Goal: Information Seeking & Learning: Learn about a topic

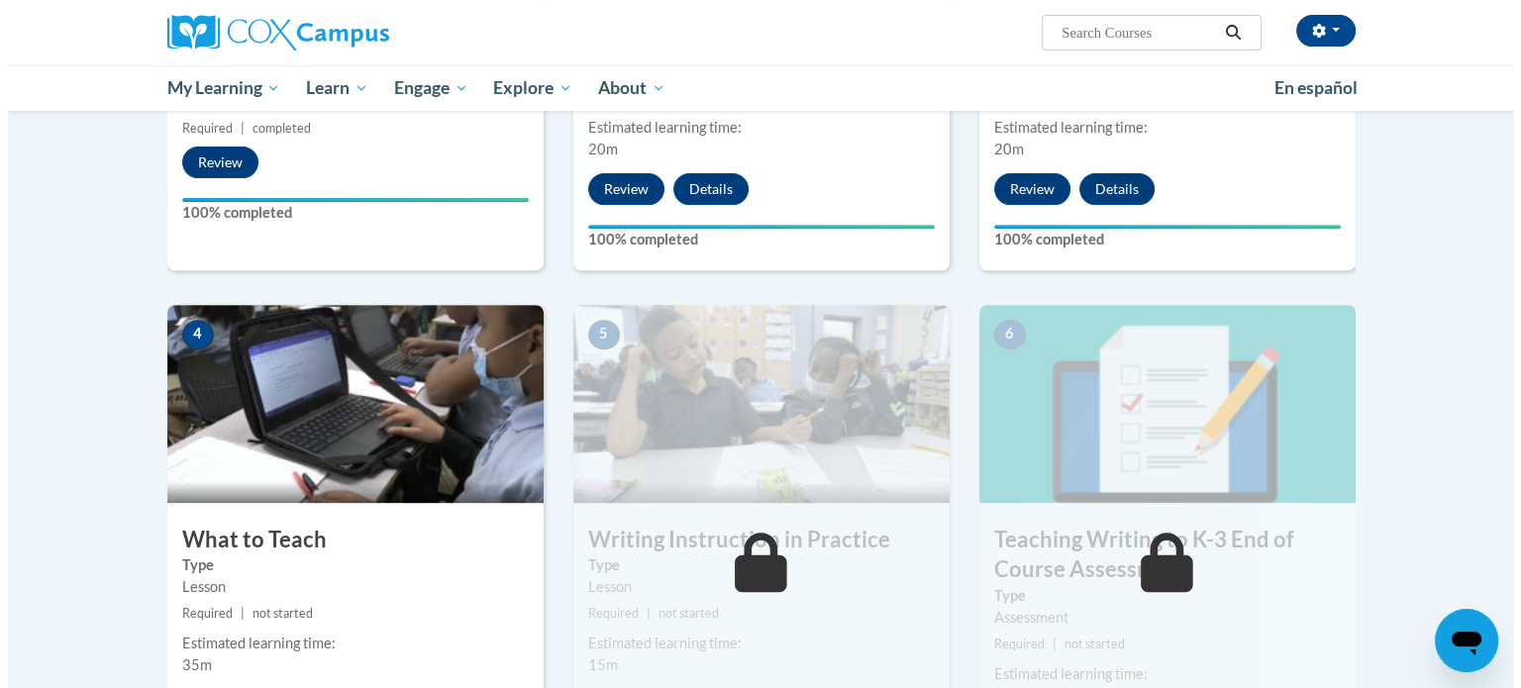
scroll to position [788, 0]
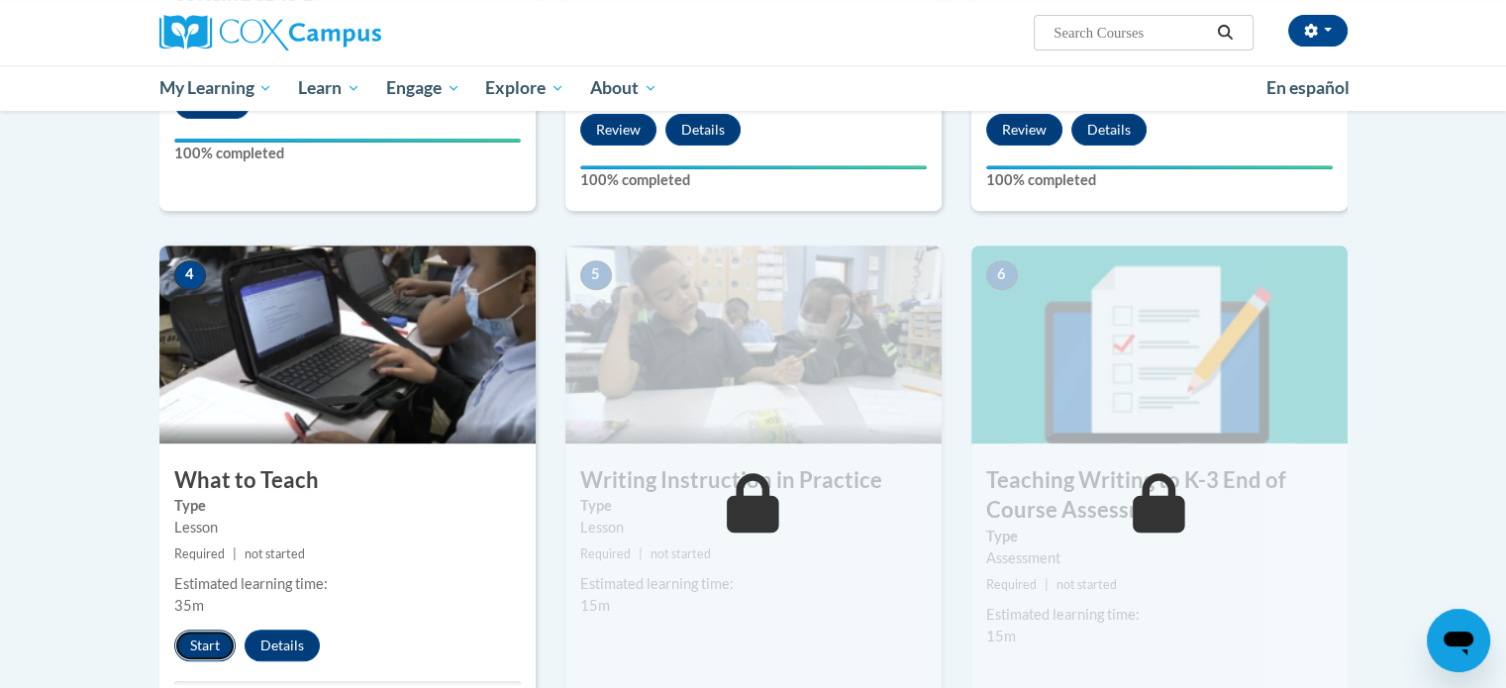
click at [197, 647] on button "Start" at bounding box center [204, 646] width 61 height 32
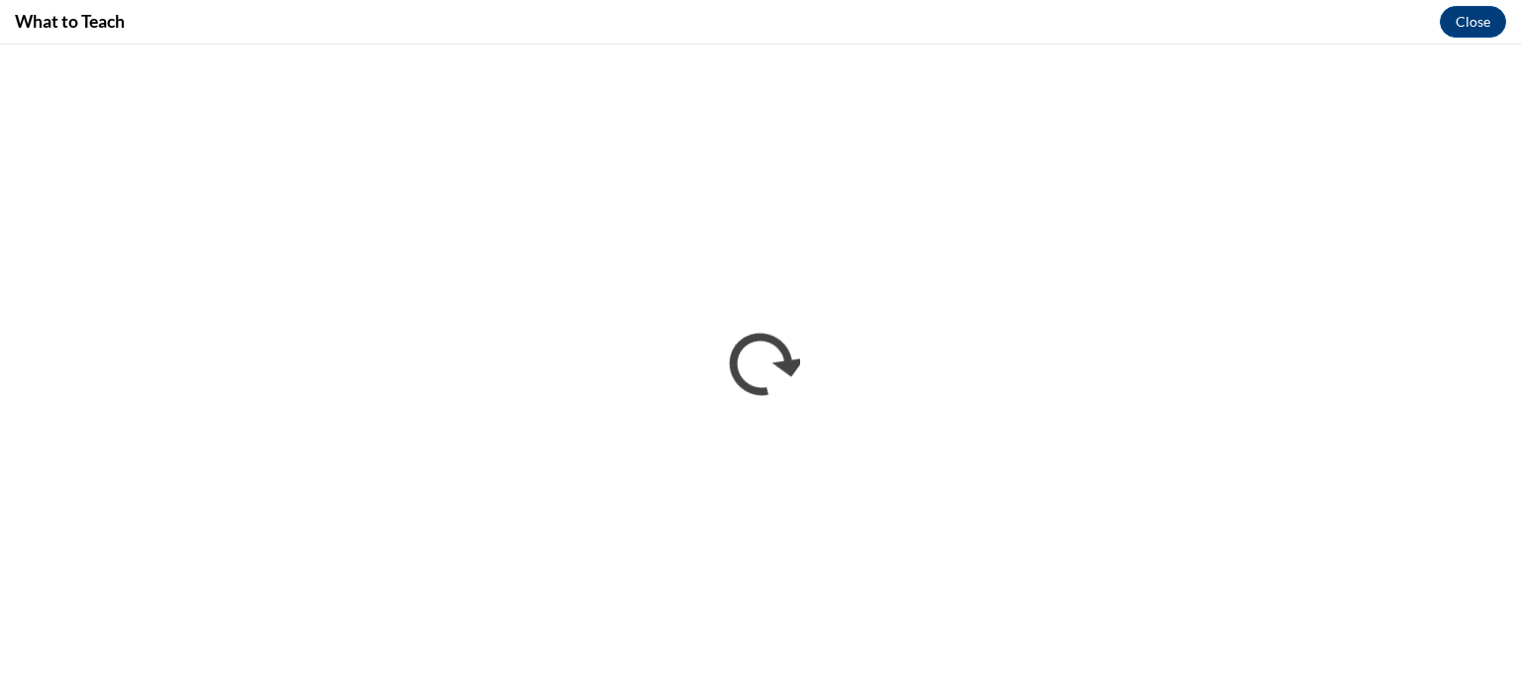
scroll to position [0, 0]
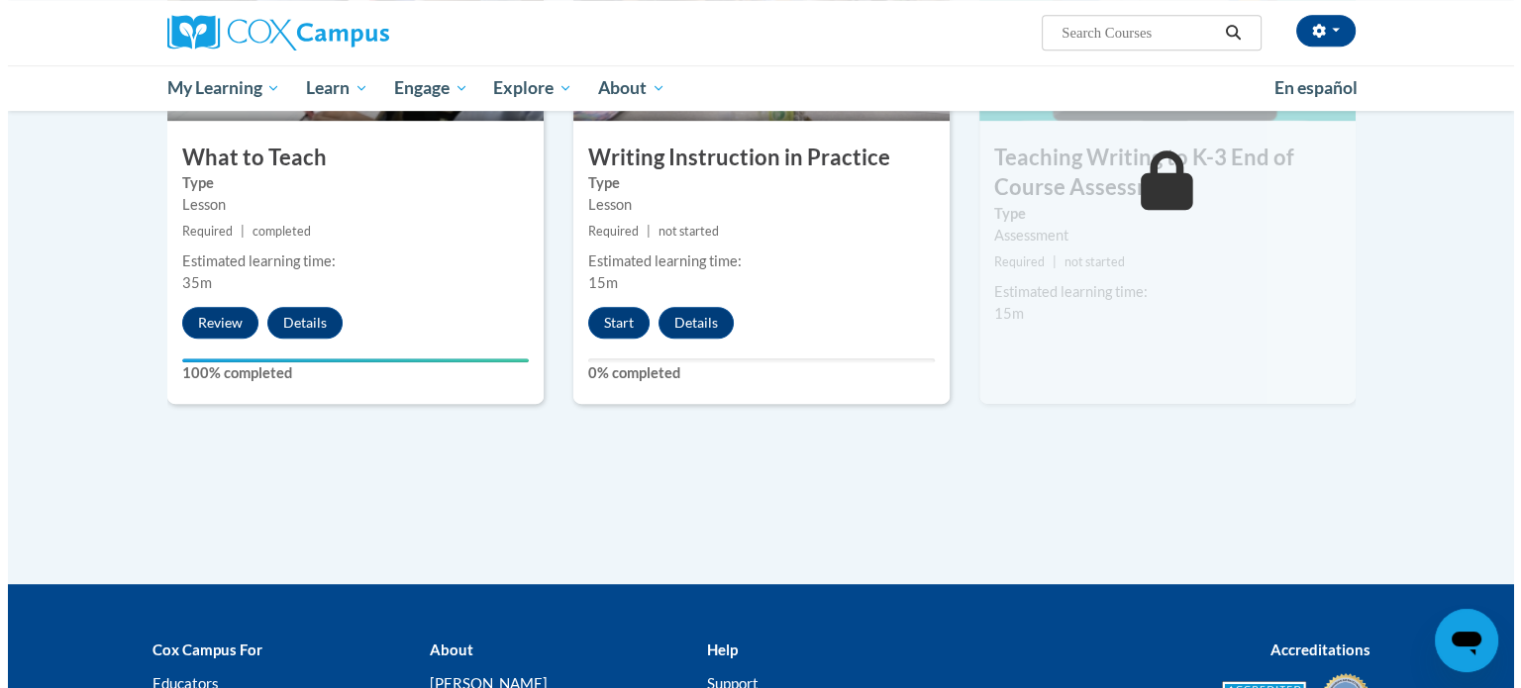
scroll to position [1118, 0]
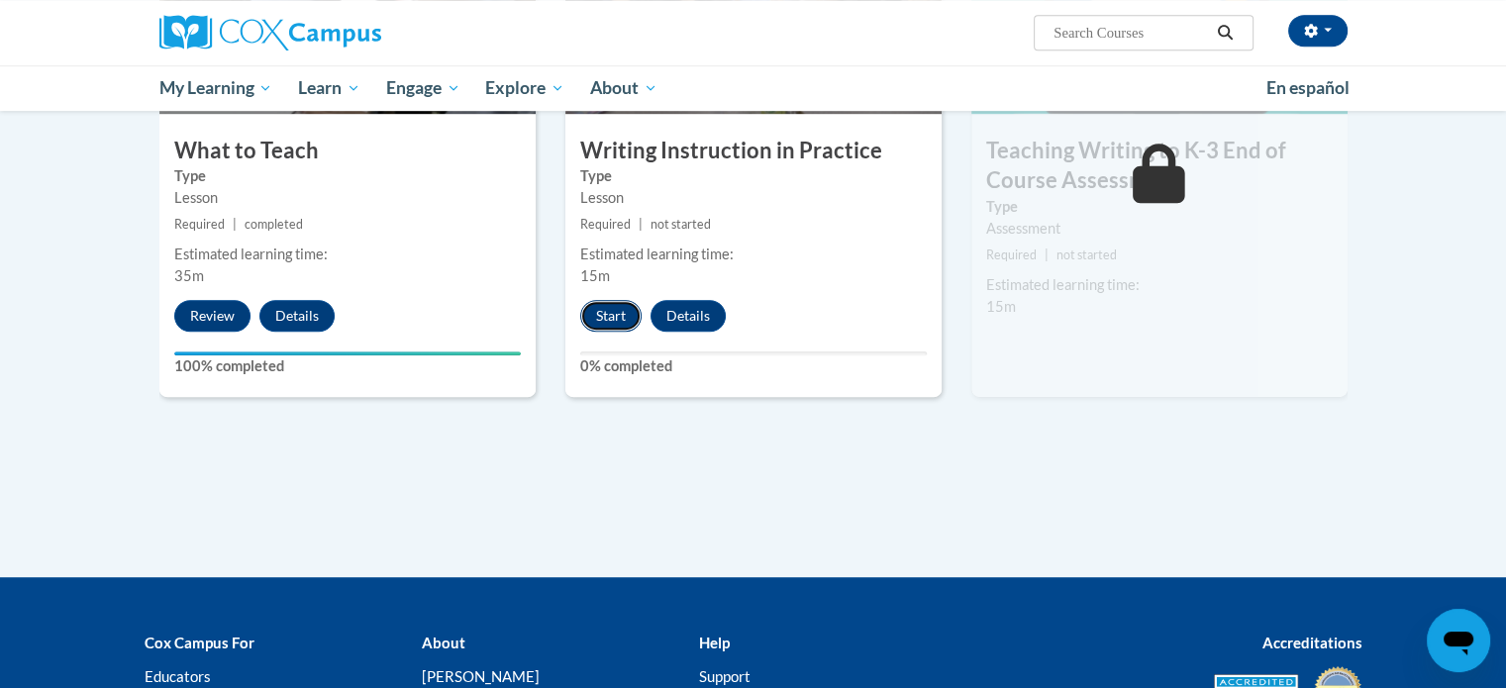
click at [599, 316] on button "Start" at bounding box center [610, 316] width 61 height 32
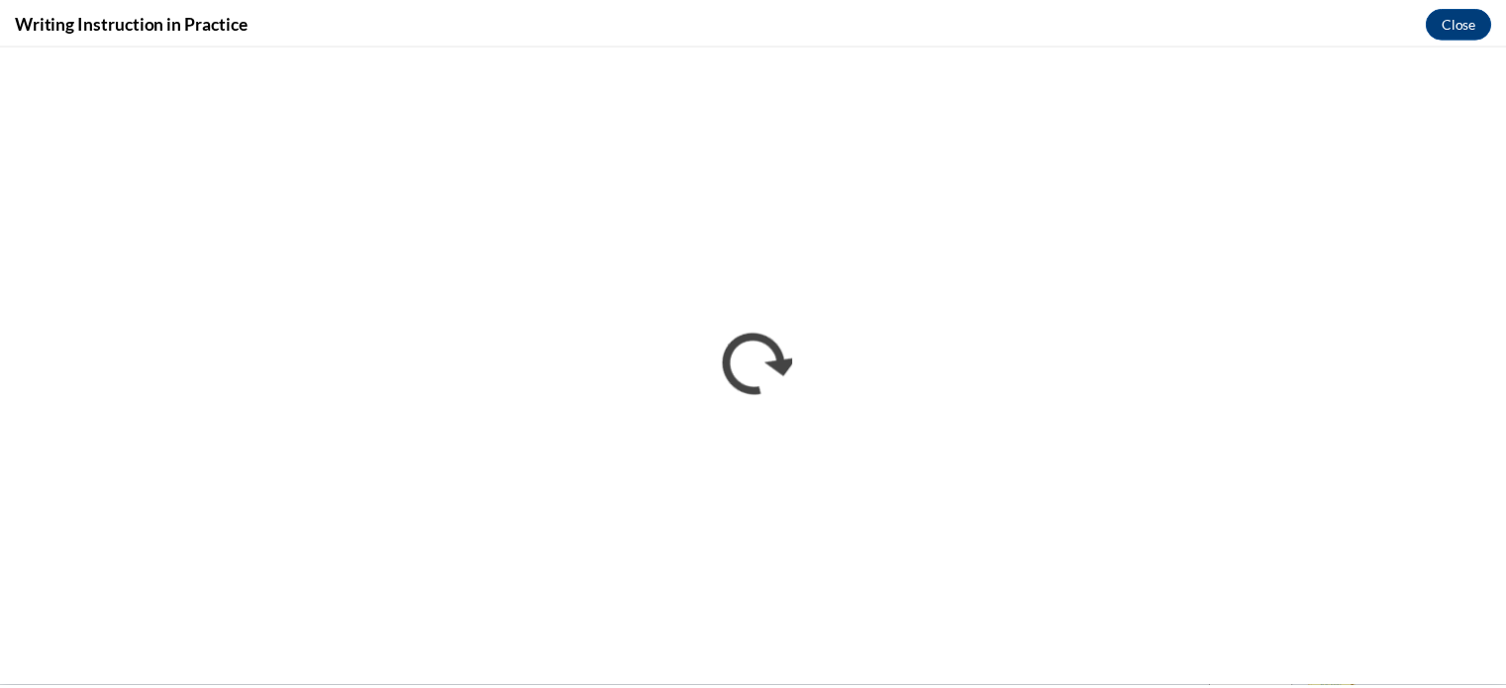
scroll to position [0, 0]
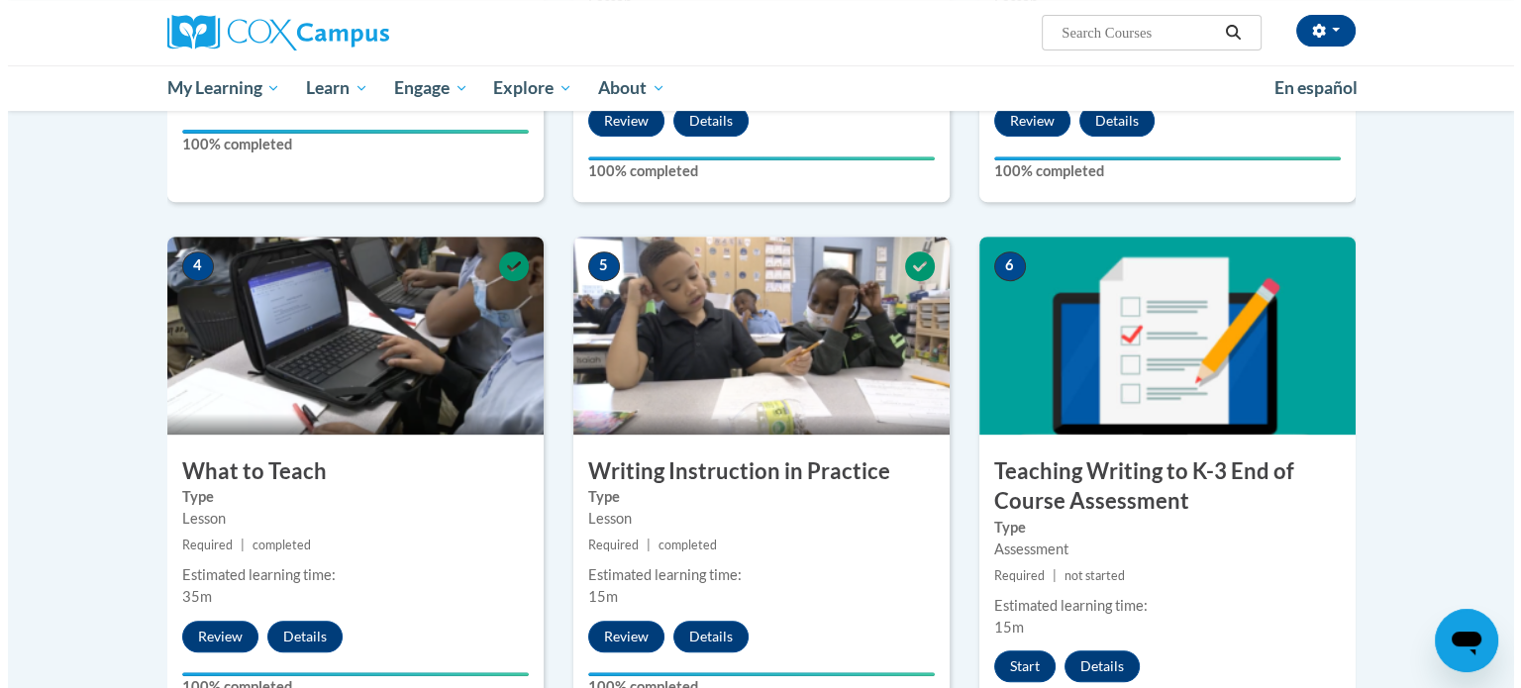
scroll to position [1059, 0]
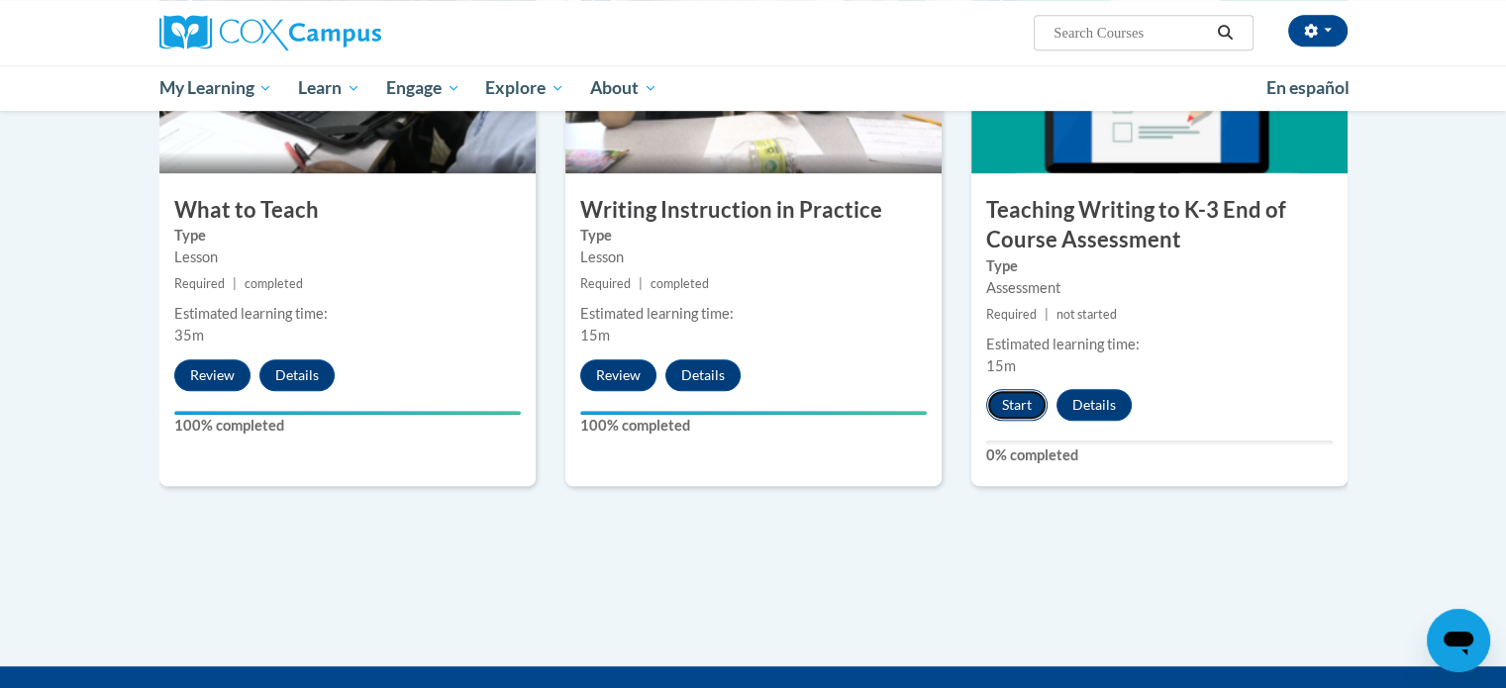
click at [1007, 393] on button "Start" at bounding box center [1016, 405] width 61 height 32
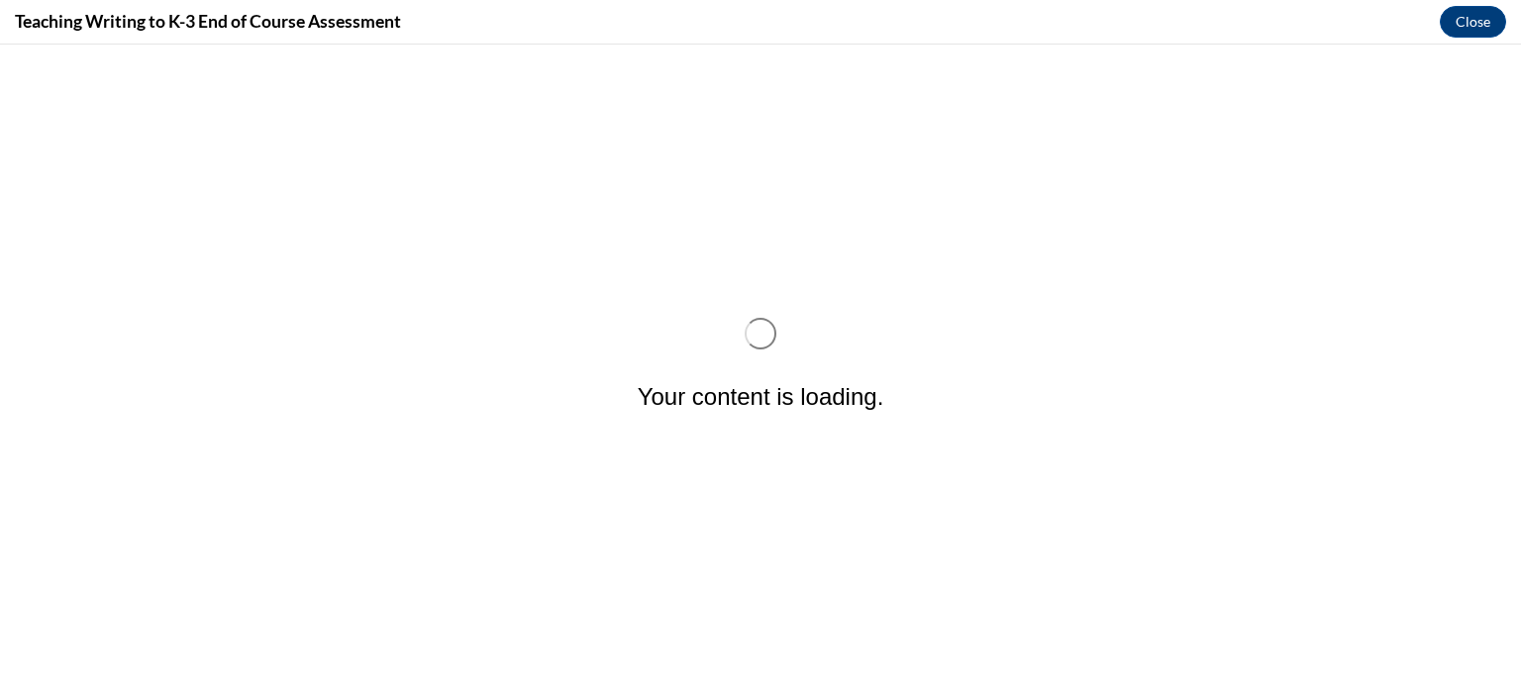
scroll to position [0, 0]
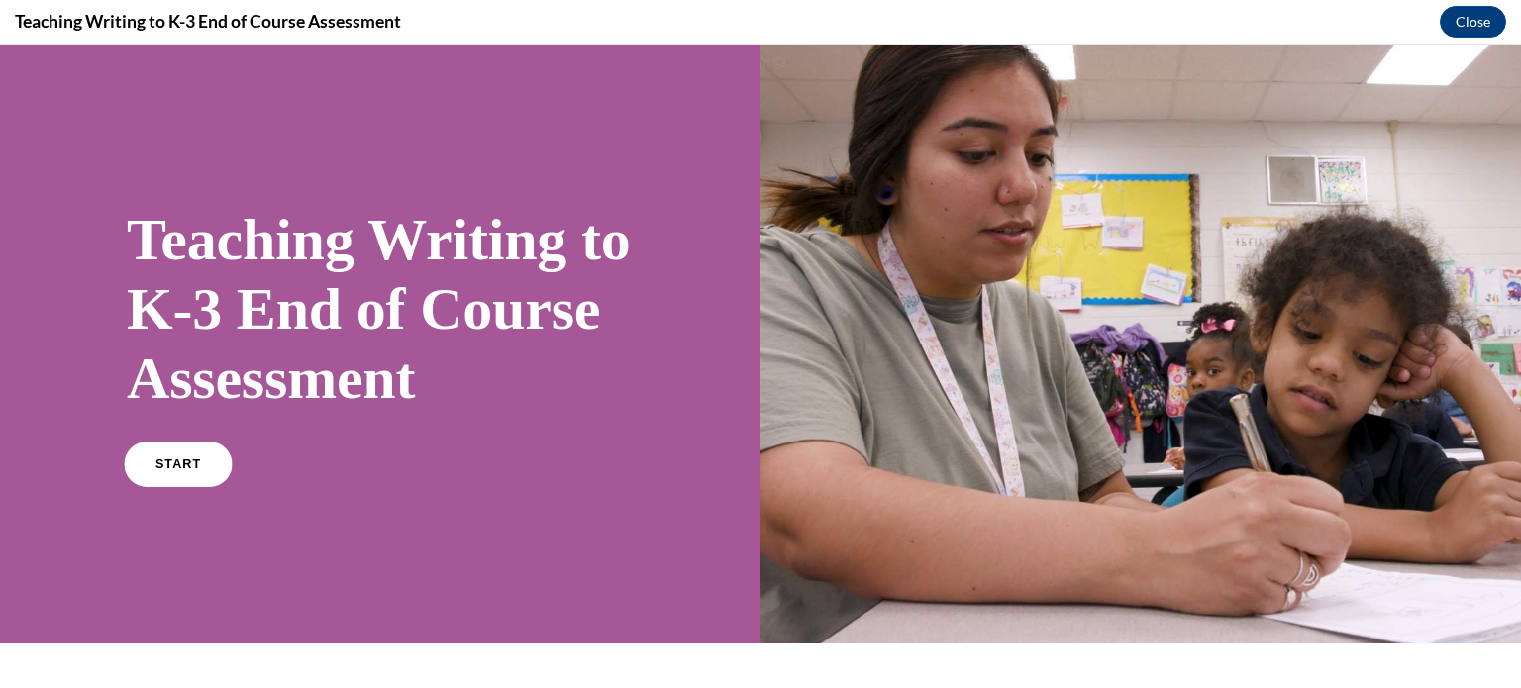
click at [177, 472] on span "START" at bounding box center [178, 465] width 46 height 15
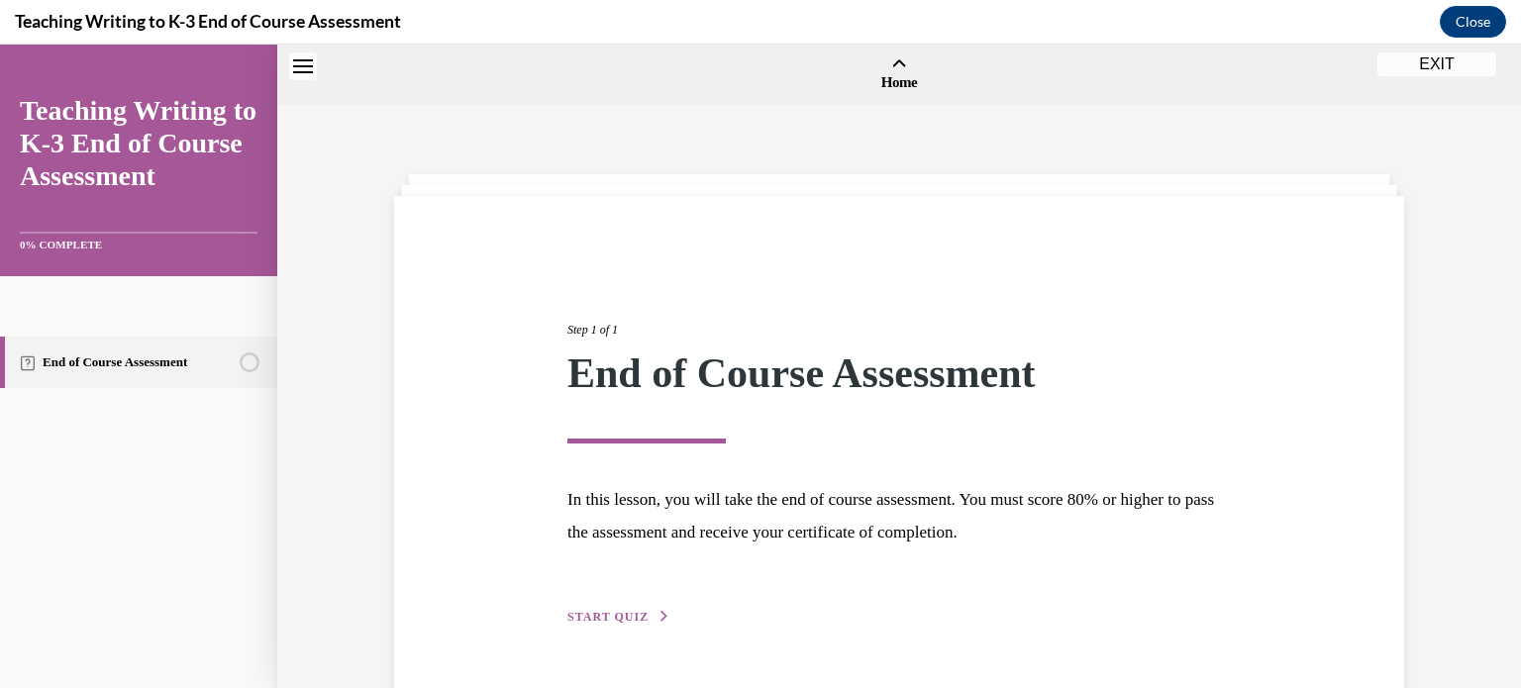
scroll to position [61, 0]
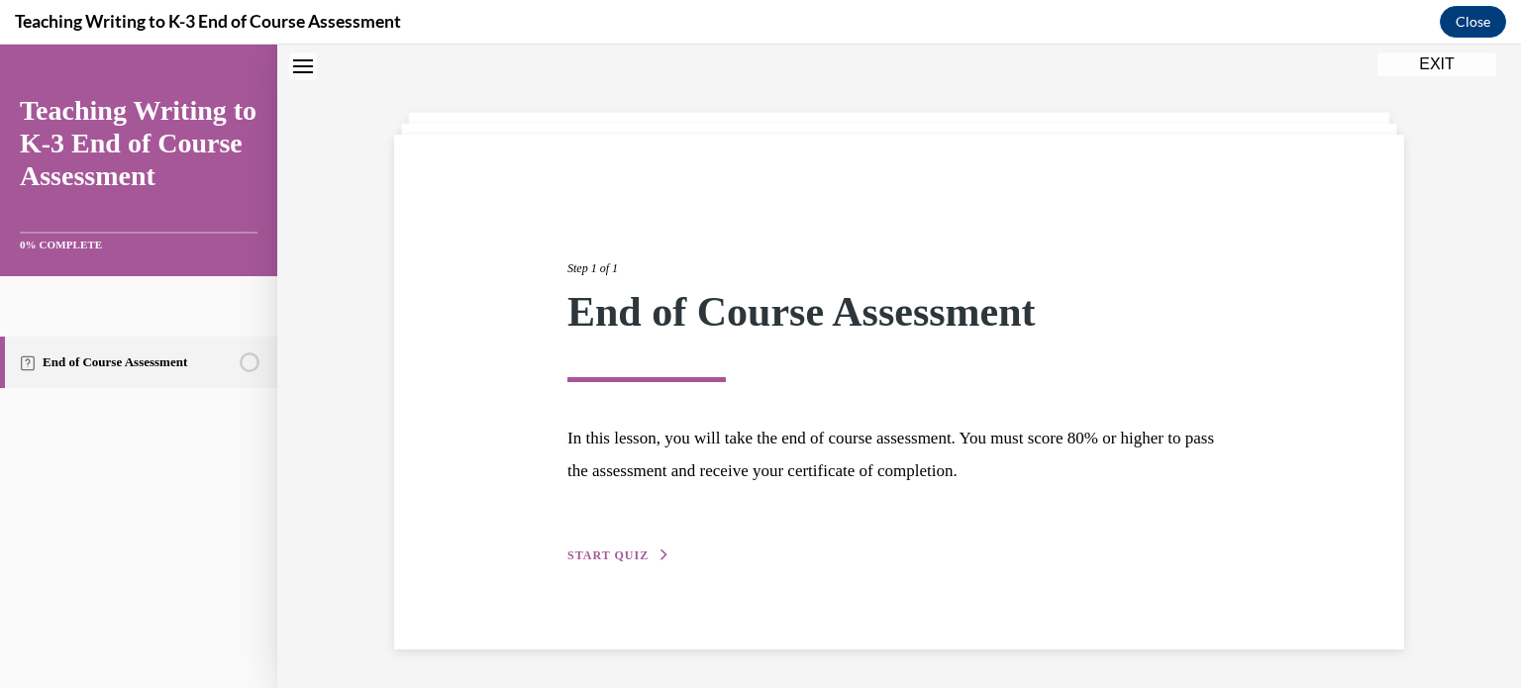
click at [598, 554] on span "START QUIZ" at bounding box center [608, 556] width 81 height 14
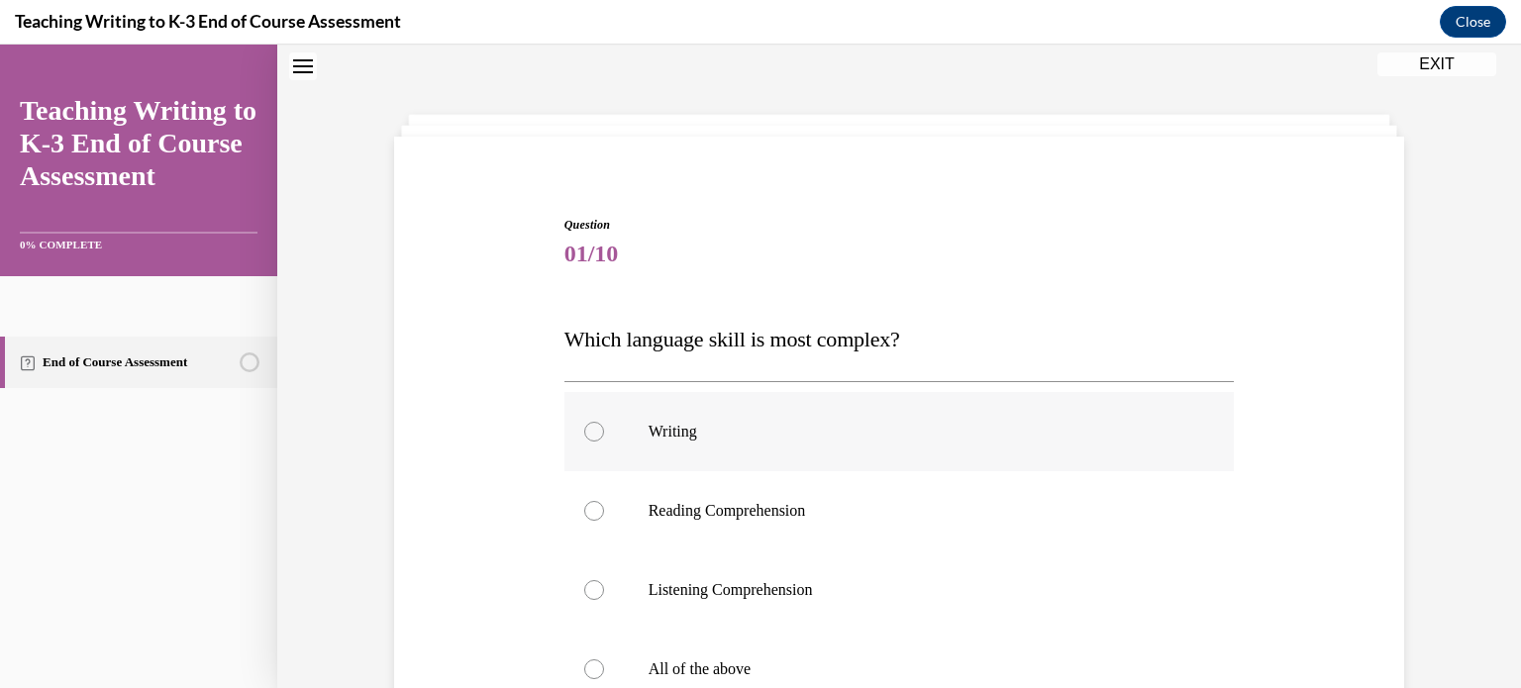
click at [589, 431] on div at bounding box center [594, 432] width 20 height 20
click at [589, 431] on input "Writing" at bounding box center [594, 432] width 20 height 20
radio input "true"
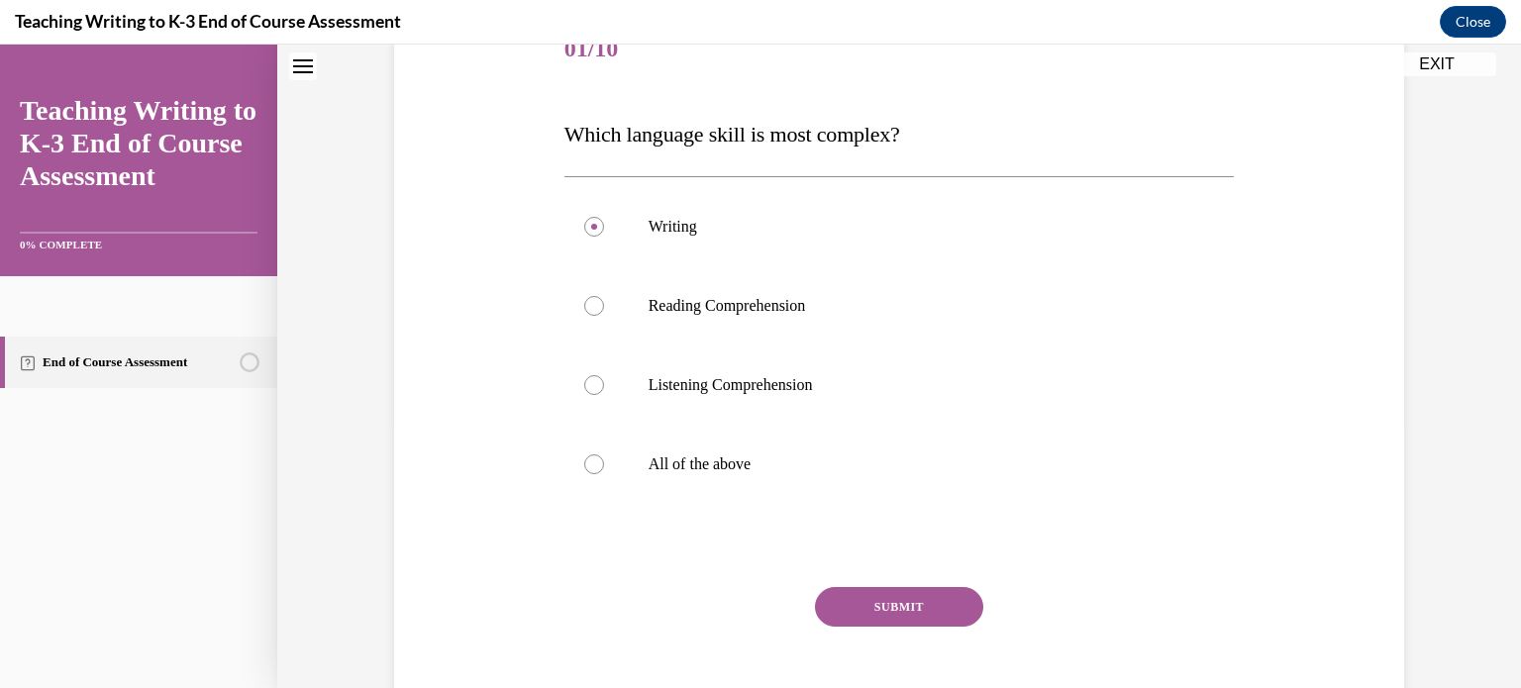
scroll to position [285, 0]
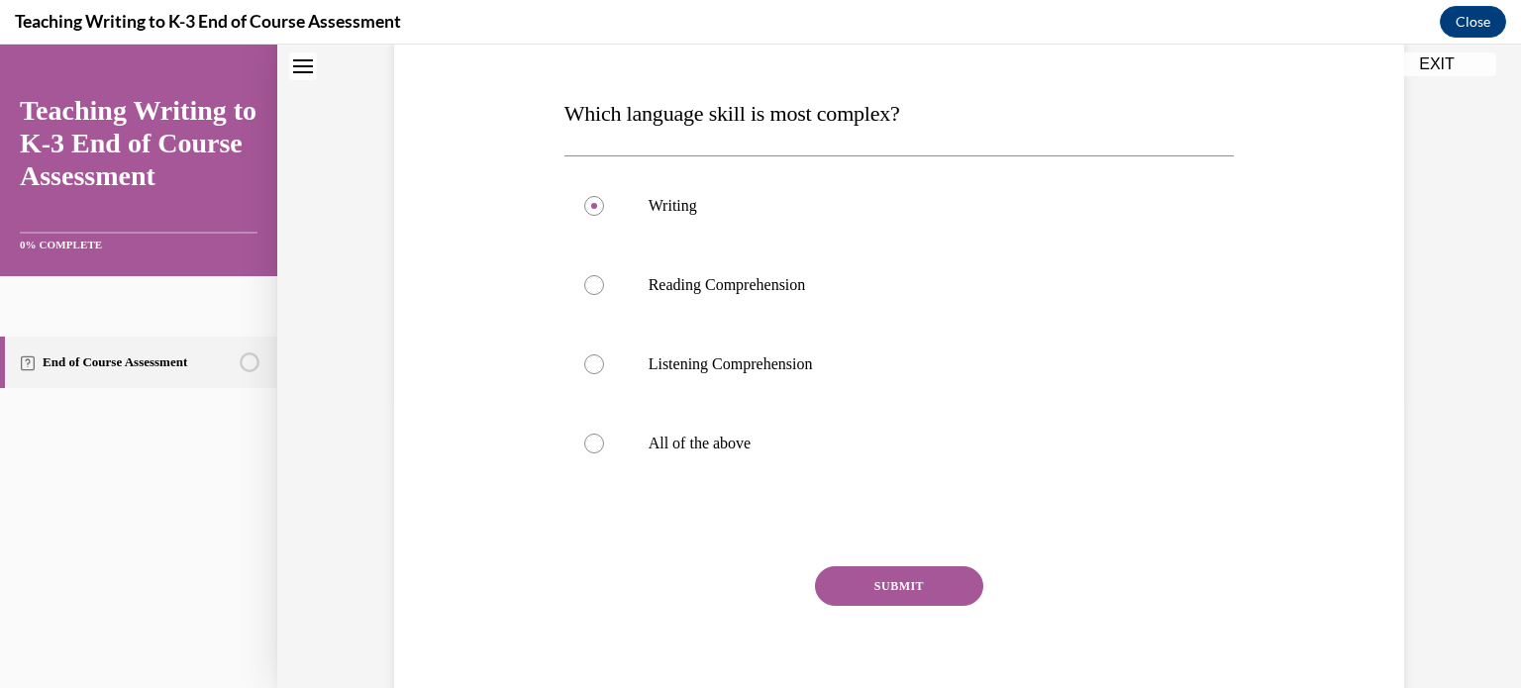
click at [907, 589] on button "SUBMIT" at bounding box center [899, 587] width 168 height 40
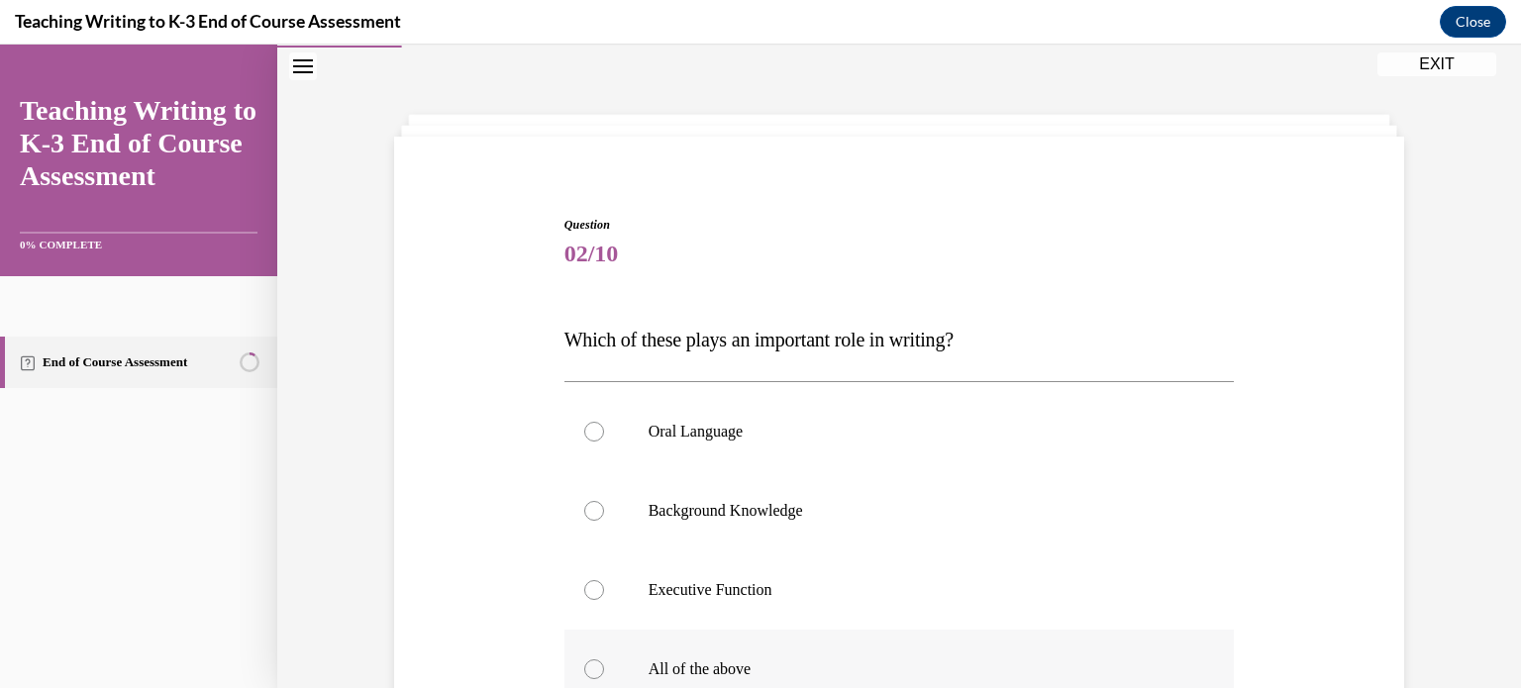
click at [761, 648] on label "All of the above" at bounding box center [900, 669] width 671 height 79
click at [604, 660] on input "All of the above" at bounding box center [594, 670] width 20 height 20
radio input "true"
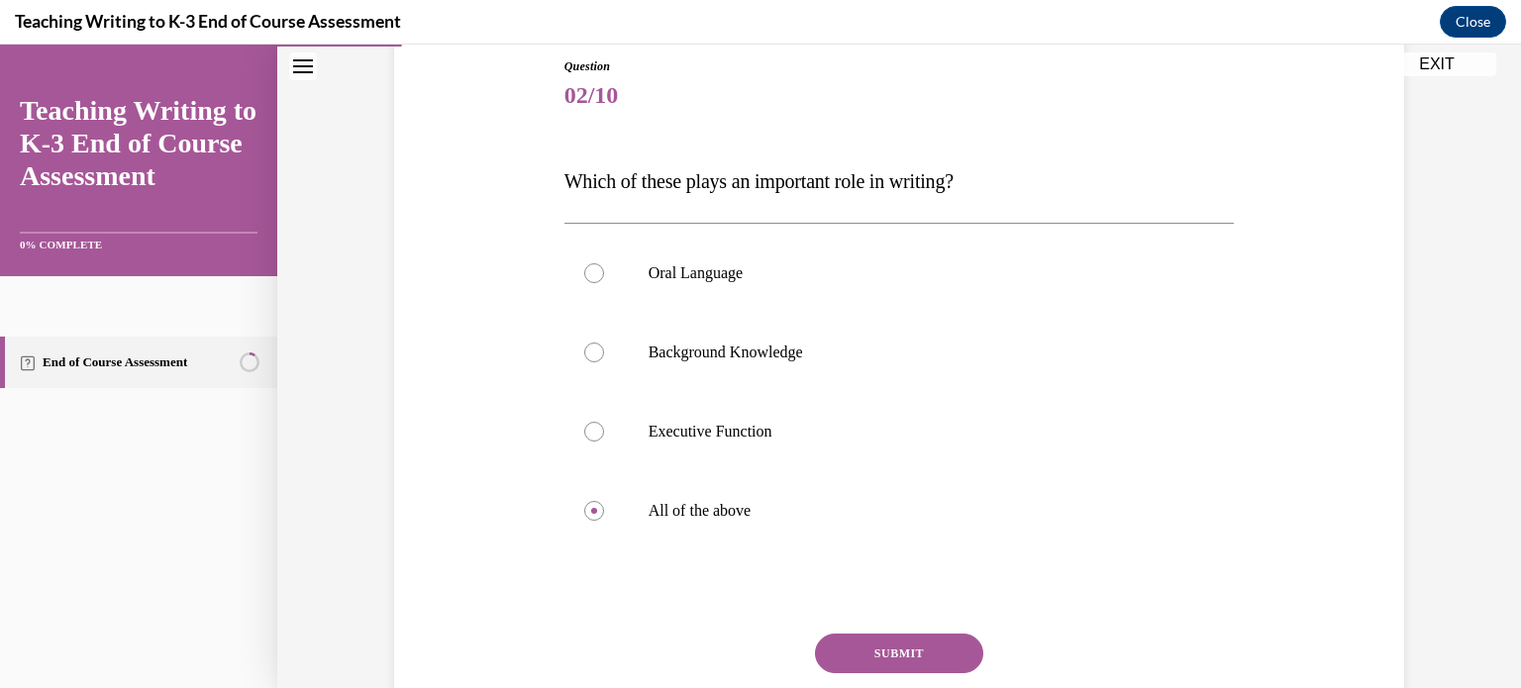
scroll to position [227, 0]
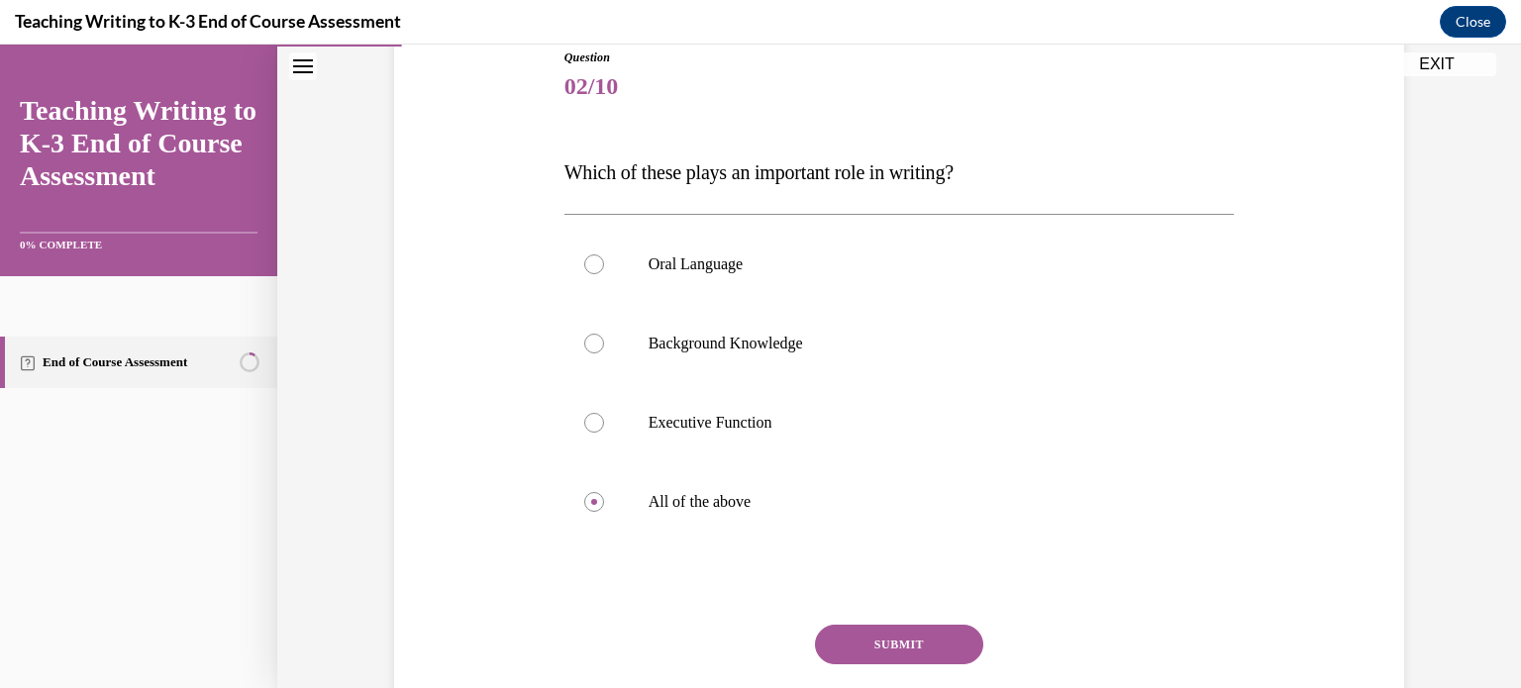
click at [912, 655] on button "SUBMIT" at bounding box center [899, 645] width 168 height 40
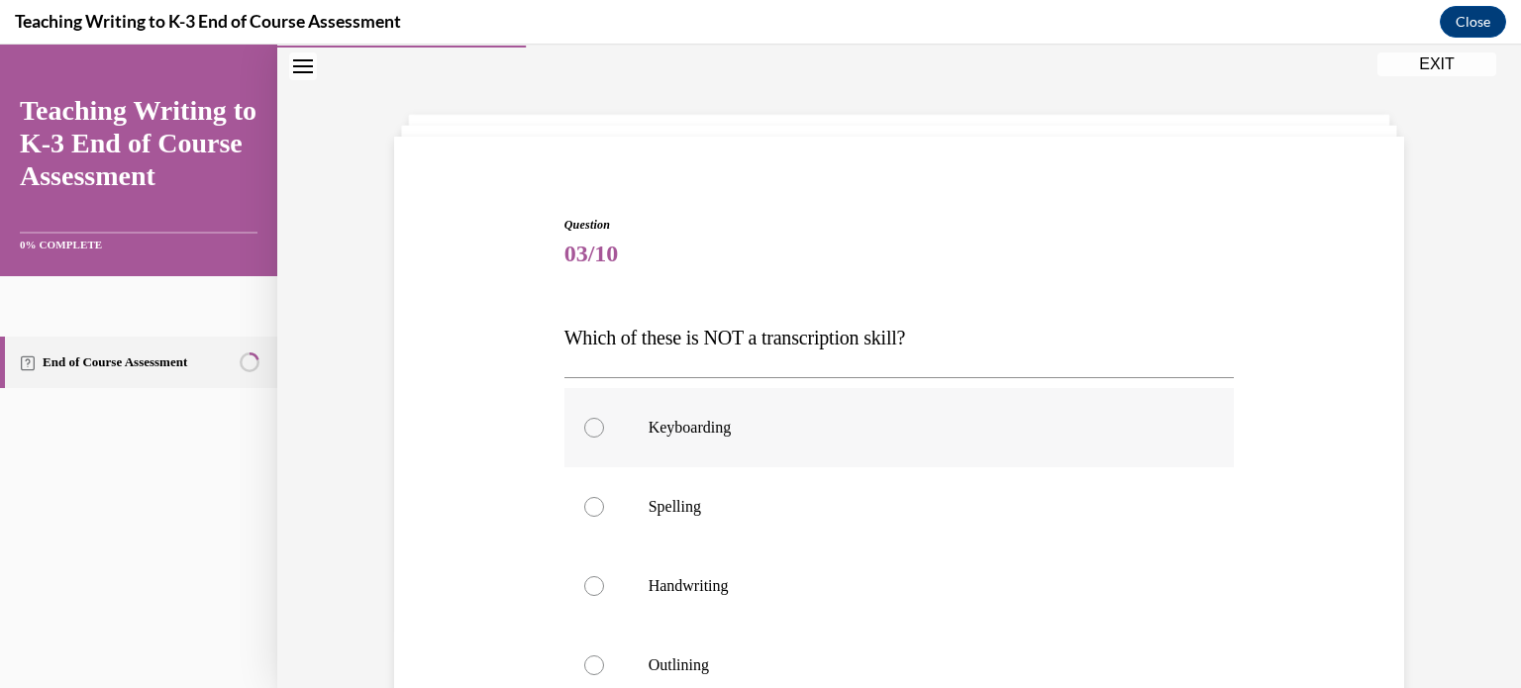
click at [584, 431] on div at bounding box center [594, 428] width 20 height 20
click at [584, 431] on input "Keyboarding" at bounding box center [594, 428] width 20 height 20
radio input "true"
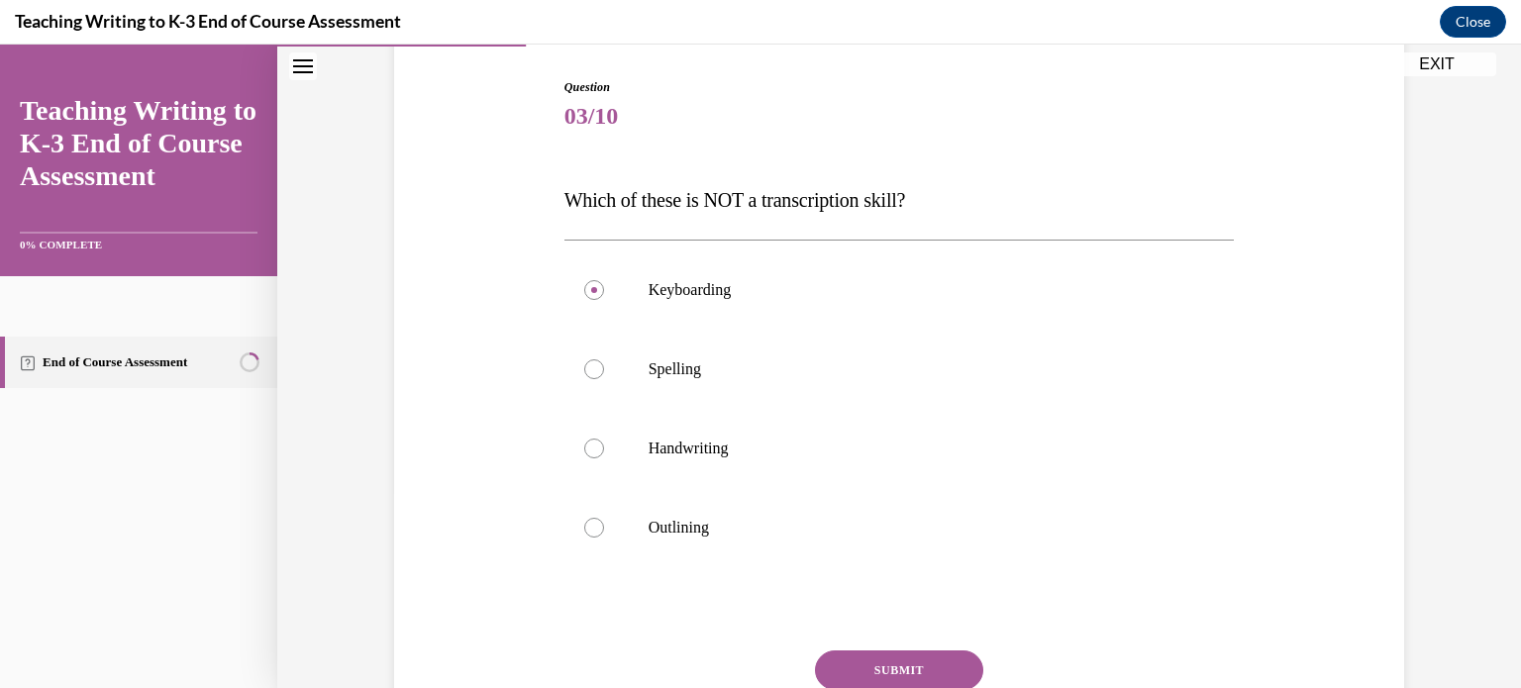
scroll to position [301, 0]
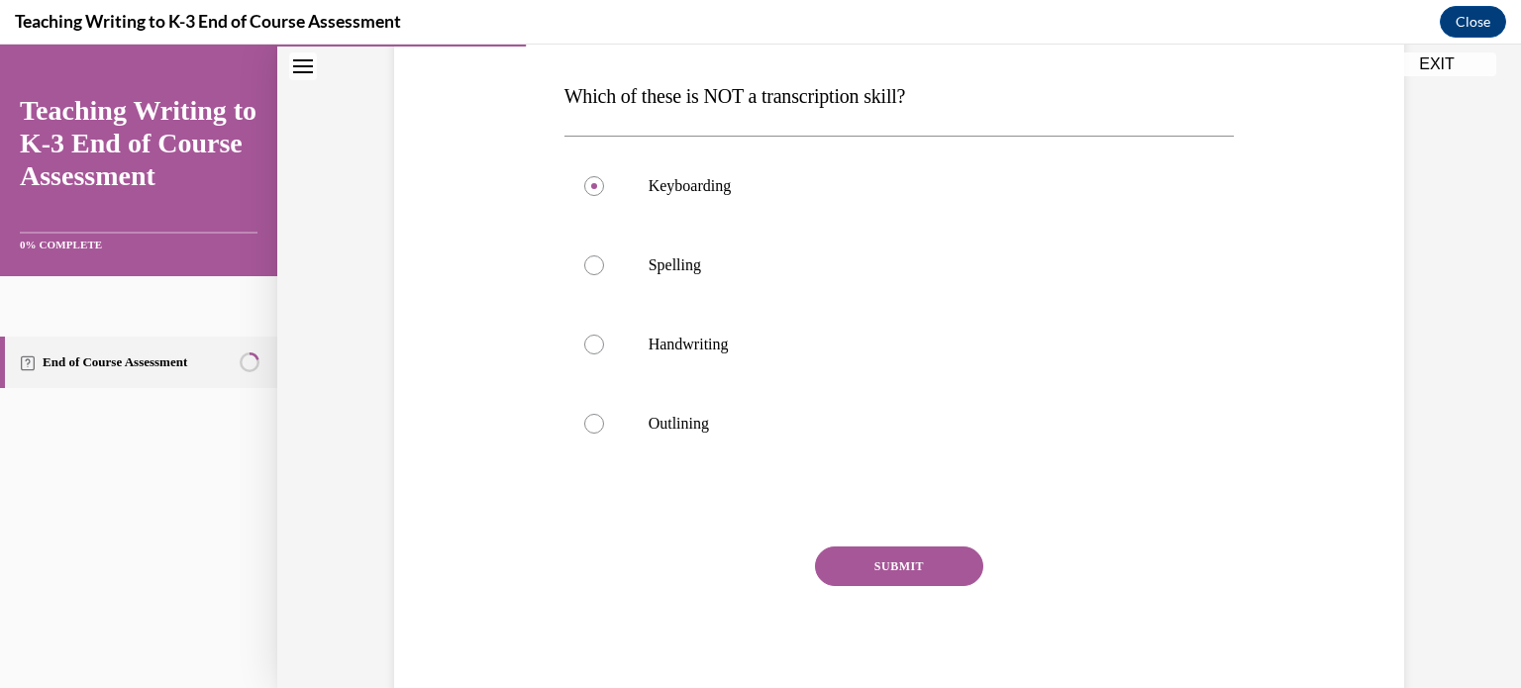
click at [856, 565] on button "SUBMIT" at bounding box center [899, 567] width 168 height 40
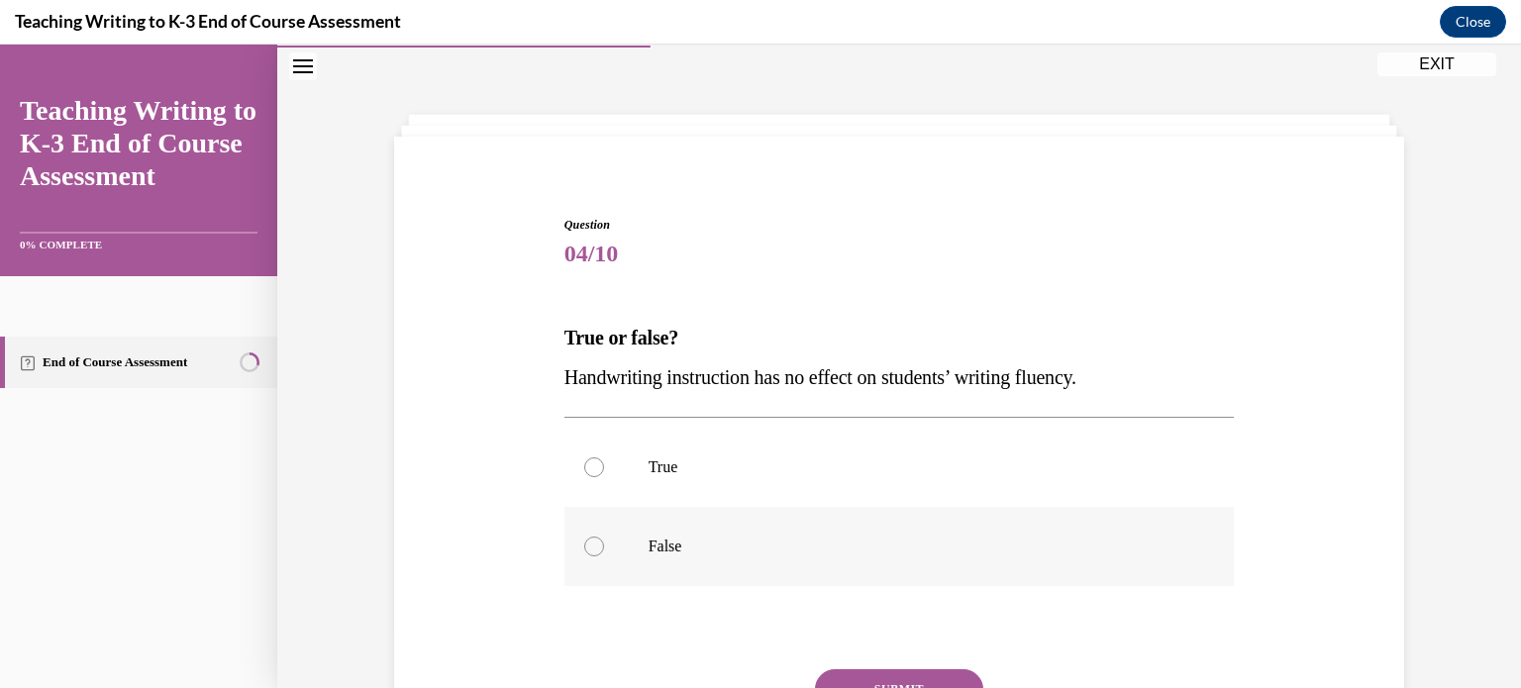
drag, startPoint x: 590, startPoint y: 542, endPoint x: 606, endPoint y: 547, distance: 16.6
click at [589, 542] on div at bounding box center [594, 547] width 20 height 20
click at [589, 542] on input "False" at bounding box center [594, 547] width 20 height 20
radio input "true"
click at [861, 670] on button "SUBMIT" at bounding box center [899, 690] width 168 height 40
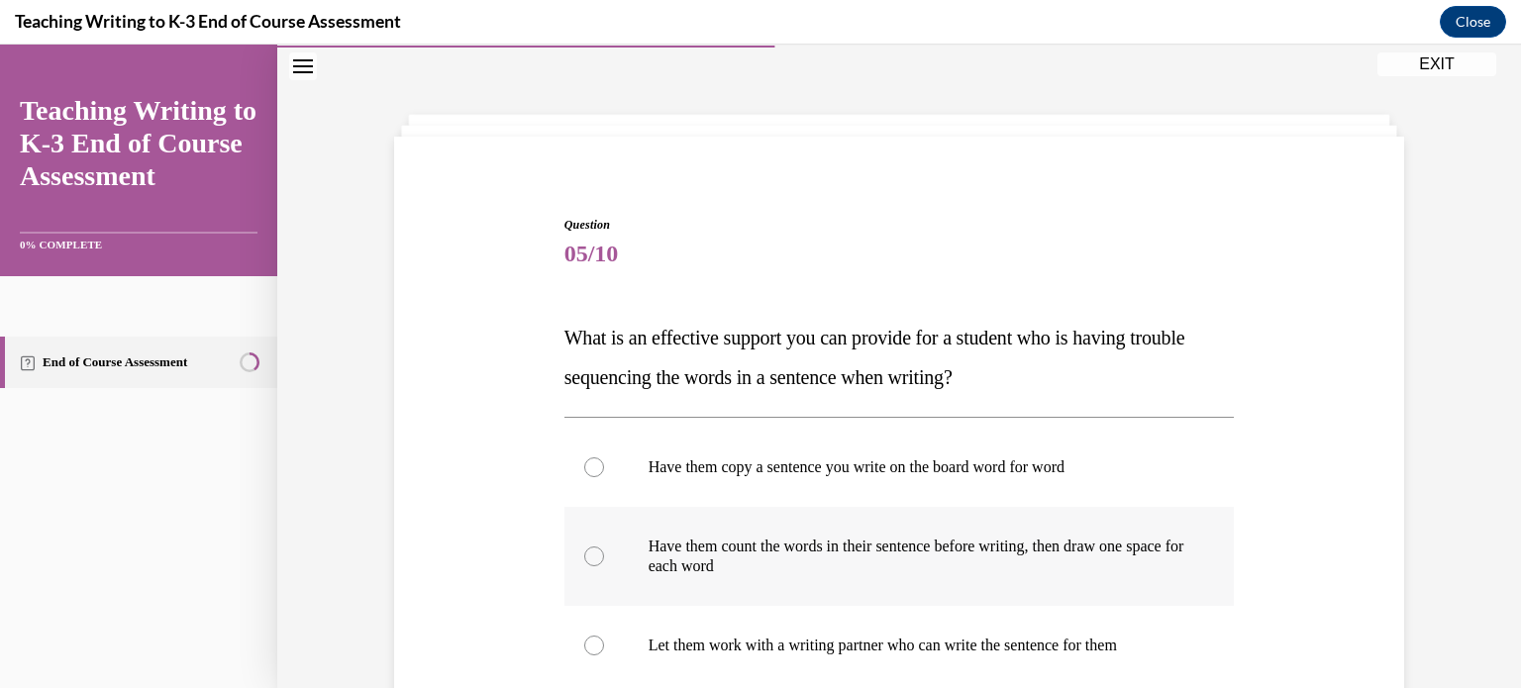
click at [658, 542] on p "Have them count the words in their sentence before writing, then draw one space…" at bounding box center [917, 557] width 537 height 40
click at [604, 547] on input "Have them count the words in their sentence before writing, then draw one space…" at bounding box center [594, 557] width 20 height 20
radio input "true"
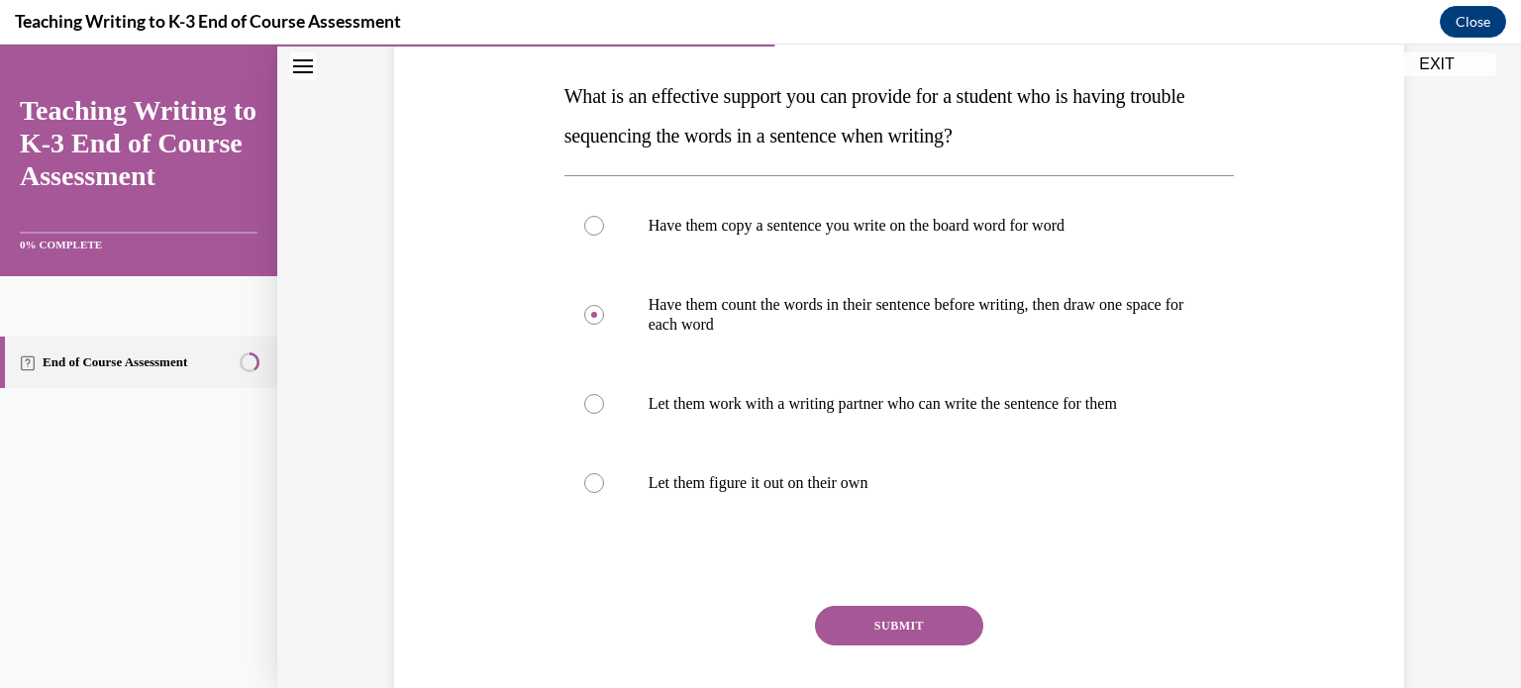
scroll to position [302, 0]
click at [956, 613] on button "SUBMIT" at bounding box center [899, 625] width 168 height 40
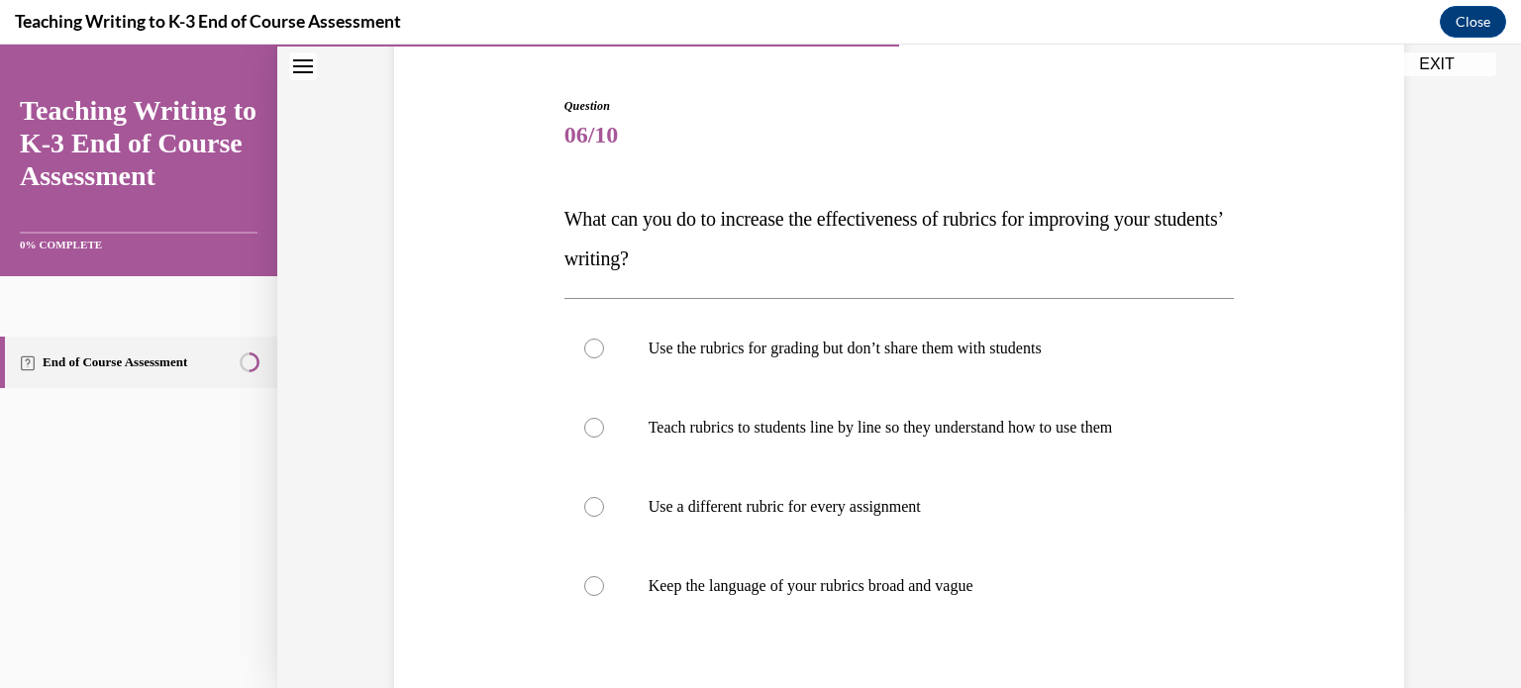
scroll to position [186, 0]
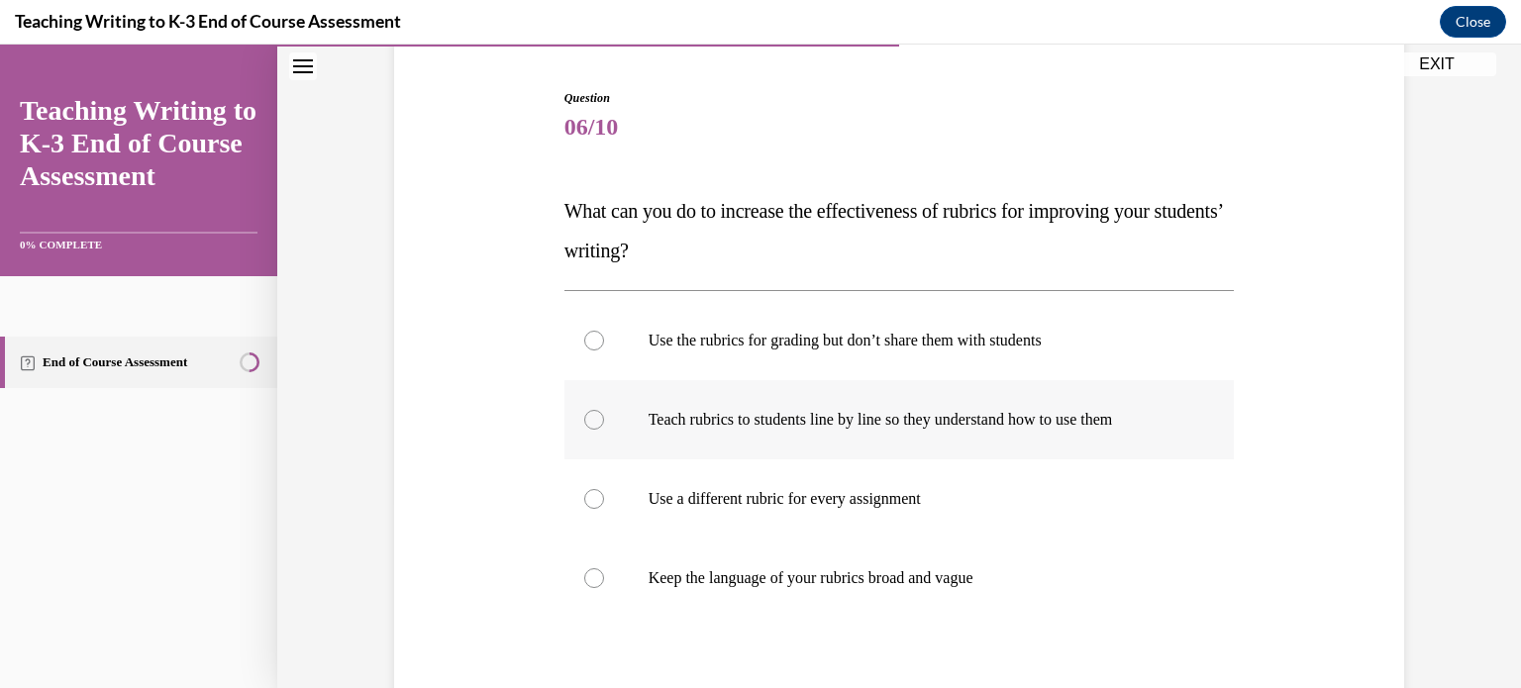
click at [661, 443] on label "Teach rubrics to students line by line so they understand how to use them" at bounding box center [900, 419] width 671 height 79
click at [604, 430] on input "Teach rubrics to students line by line so they understand how to use them" at bounding box center [594, 420] width 20 height 20
radio input "true"
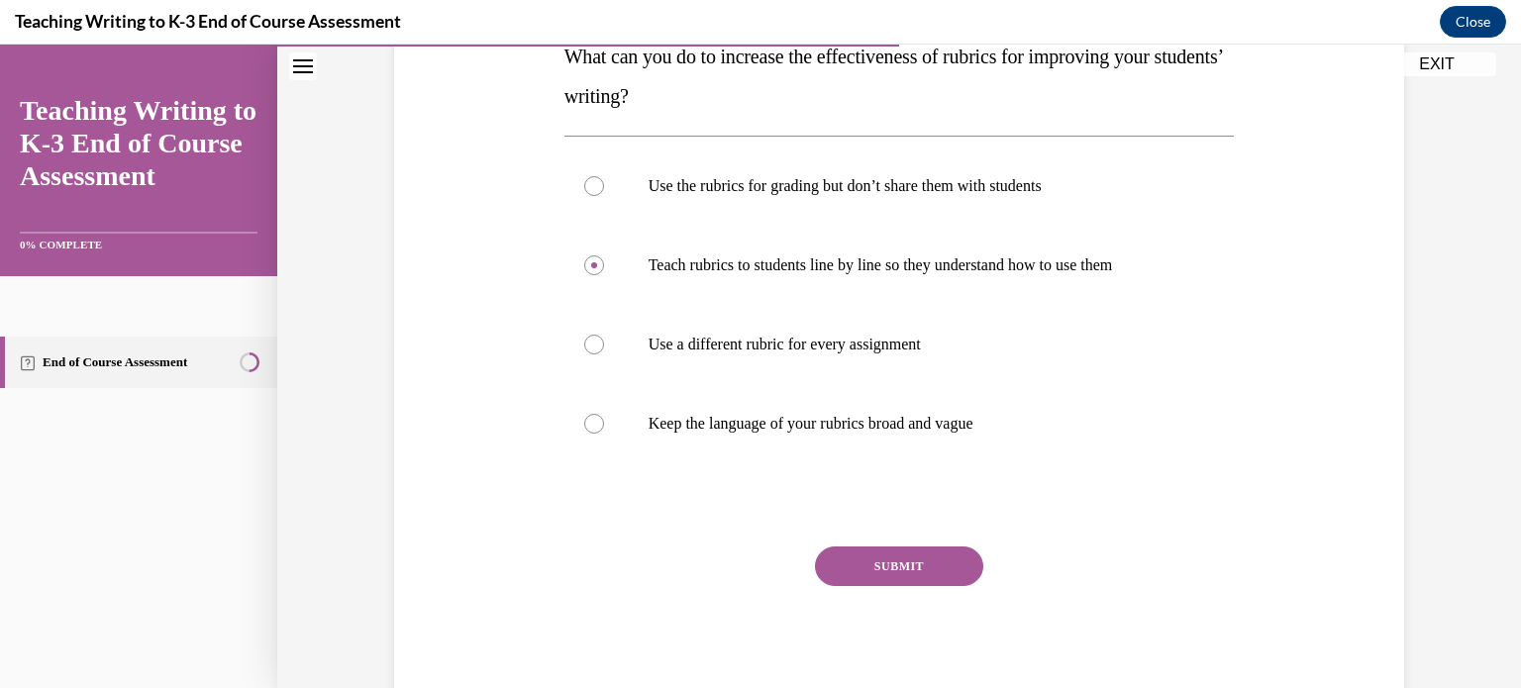
click at [872, 566] on button "SUBMIT" at bounding box center [899, 567] width 168 height 40
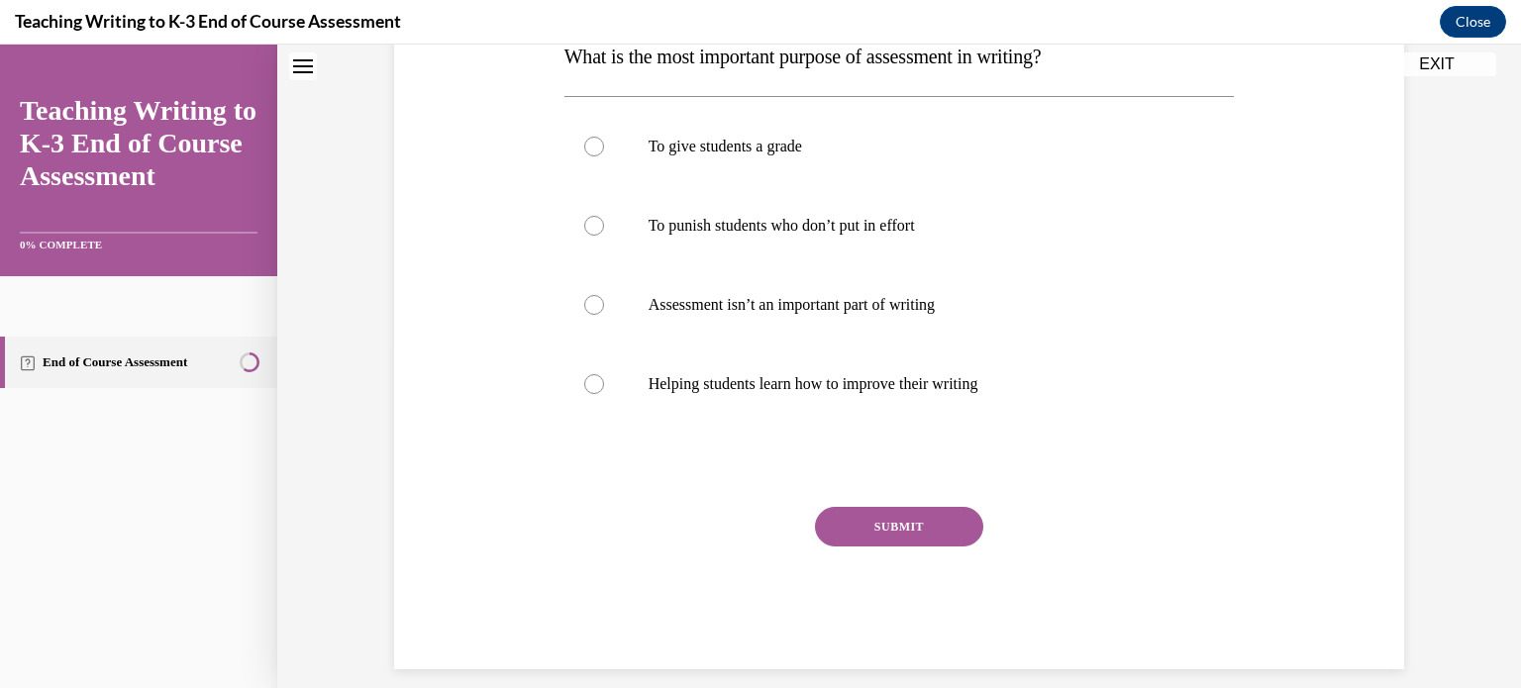
scroll to position [59, 0]
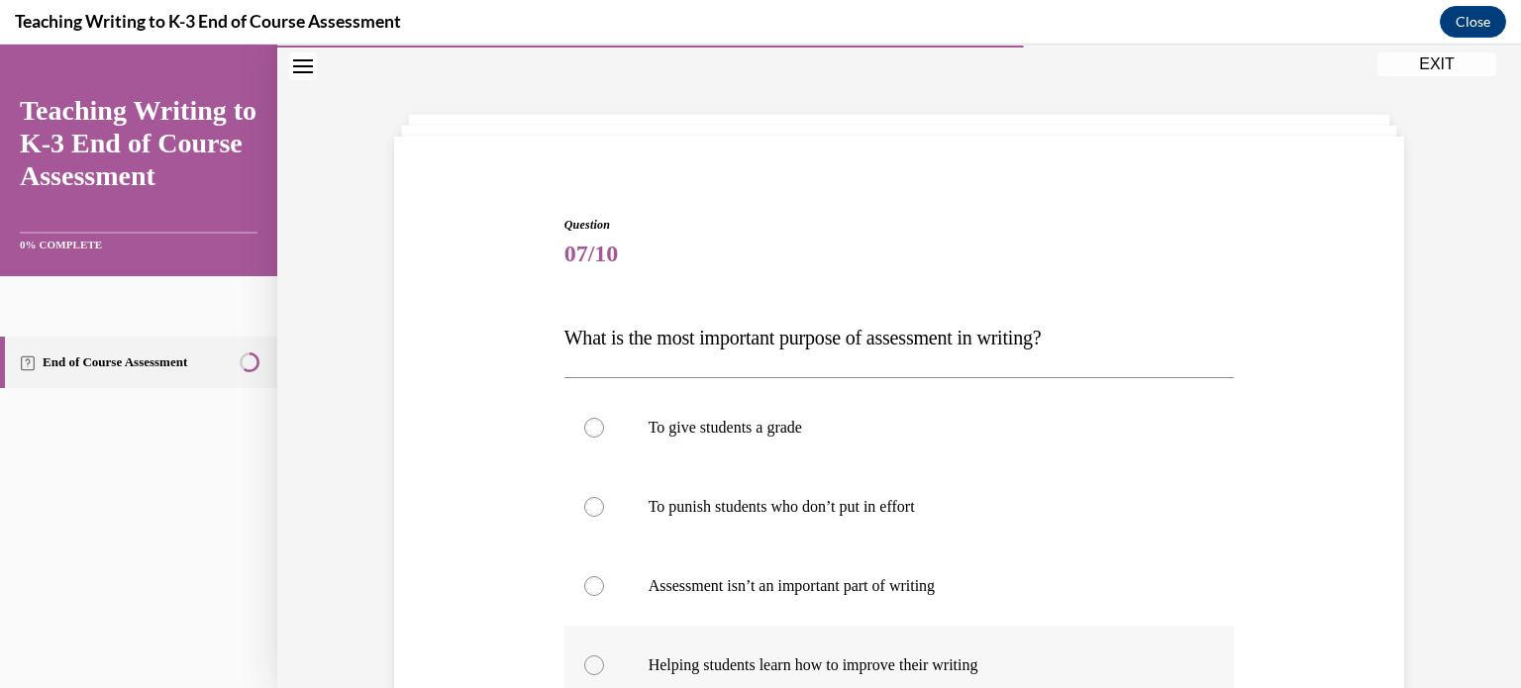
click at [794, 649] on label "Helping students learn how to improve their writing" at bounding box center [900, 665] width 671 height 79
click at [604, 656] on input "Helping students learn how to improve their writing" at bounding box center [594, 666] width 20 height 20
radio input "true"
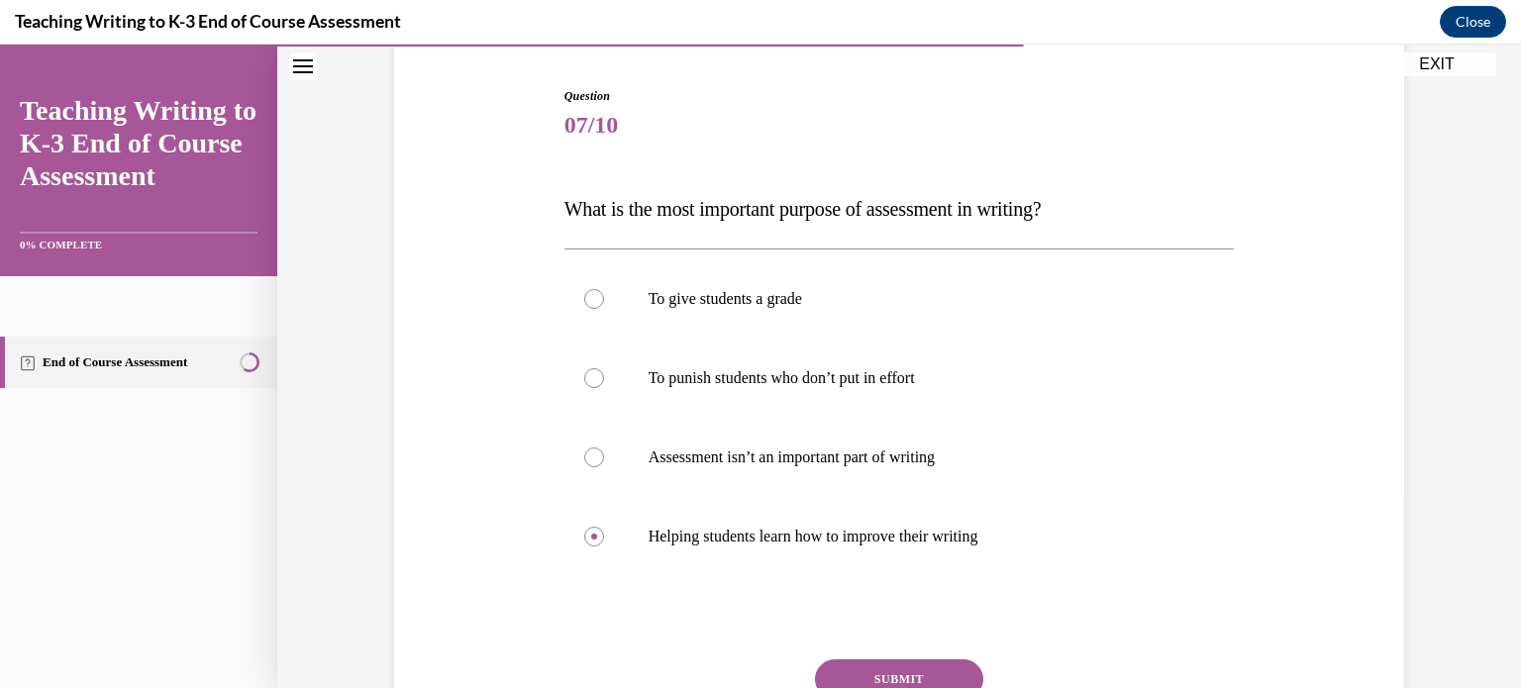
scroll to position [301, 0]
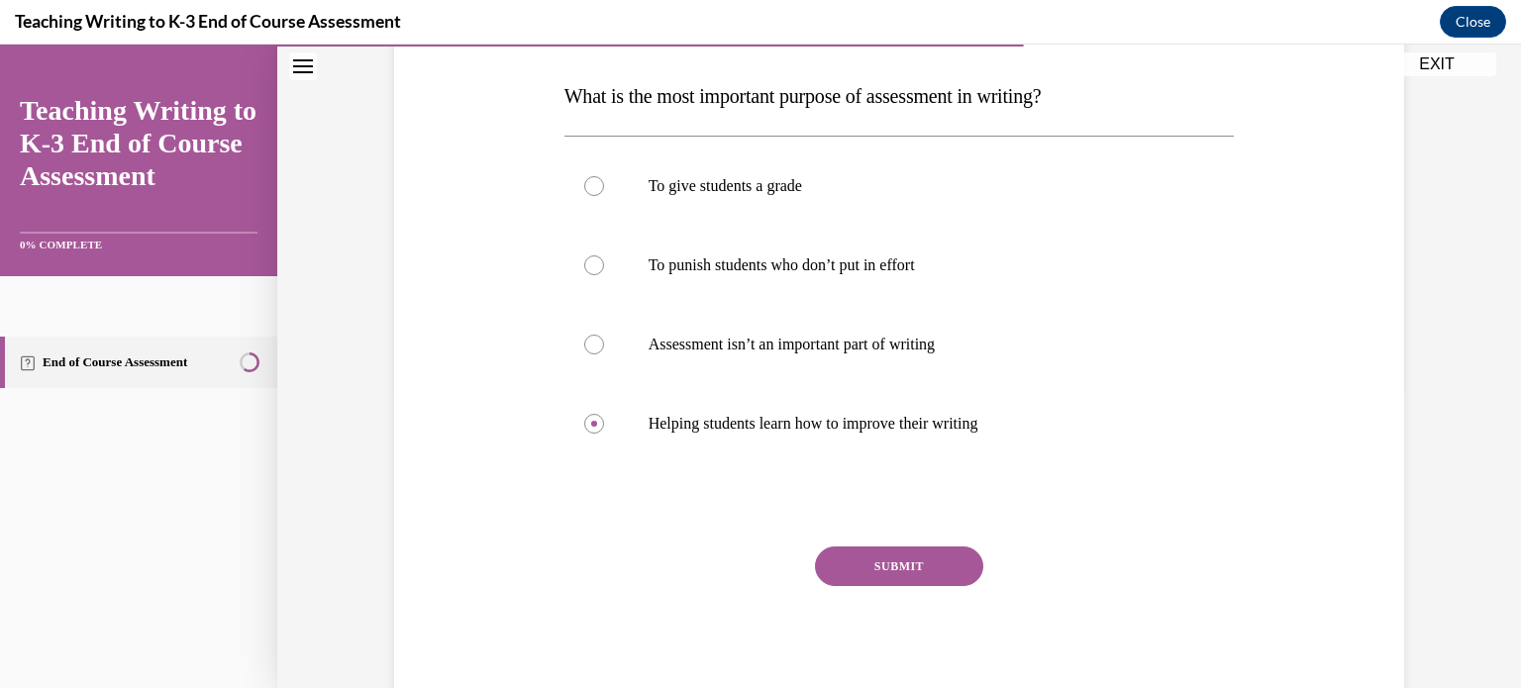
click at [928, 548] on button "SUBMIT" at bounding box center [899, 567] width 168 height 40
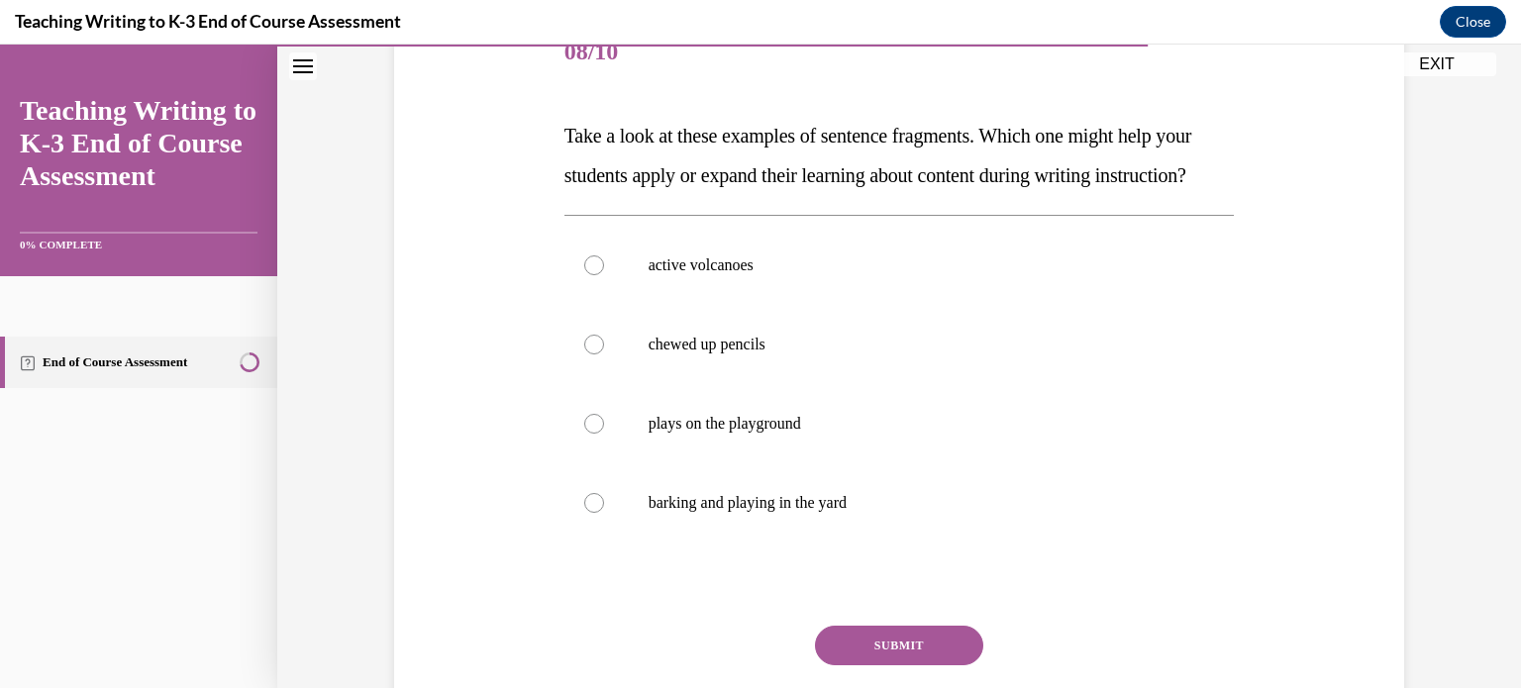
scroll to position [265, 0]
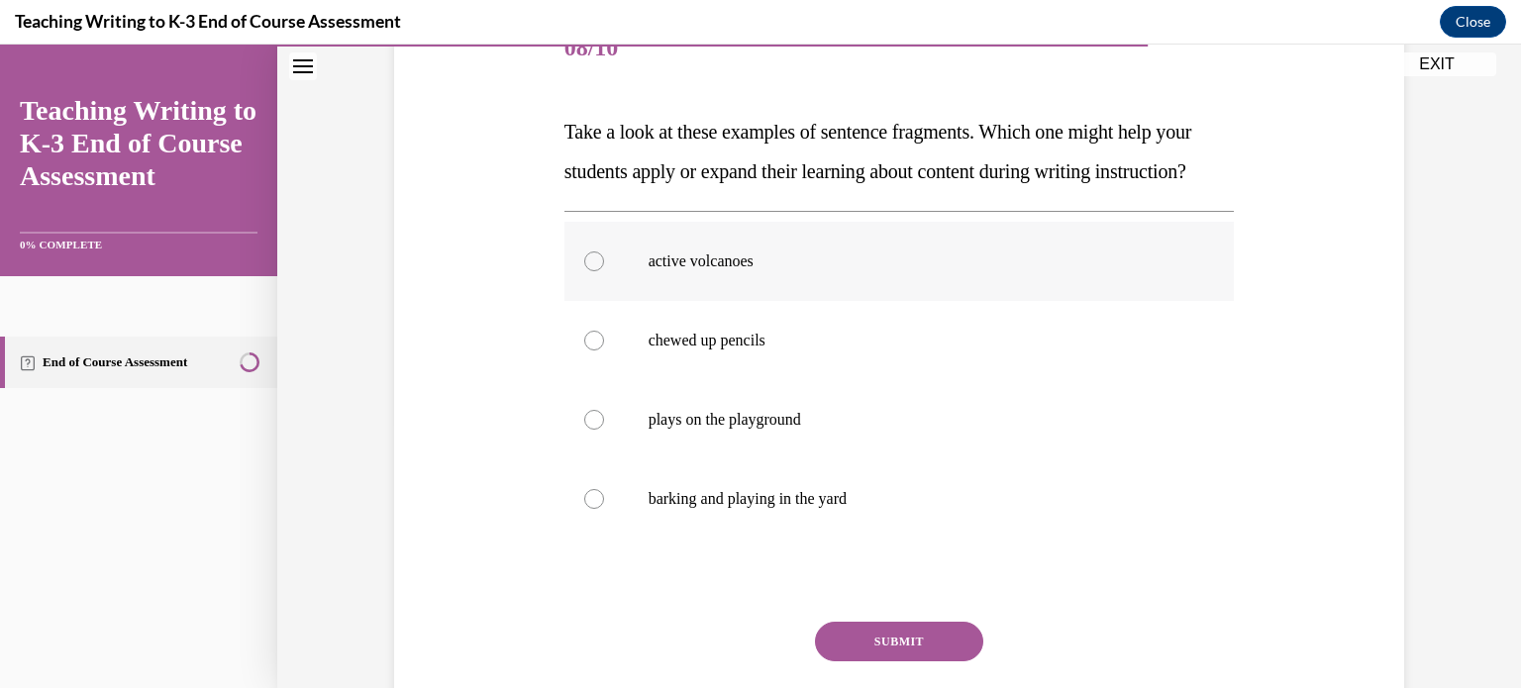
click at [592, 281] on label "active volcanoes" at bounding box center [900, 261] width 671 height 79
click at [592, 271] on input "active volcanoes" at bounding box center [594, 262] width 20 height 20
radio input "true"
click at [890, 662] on button "SUBMIT" at bounding box center [899, 642] width 168 height 40
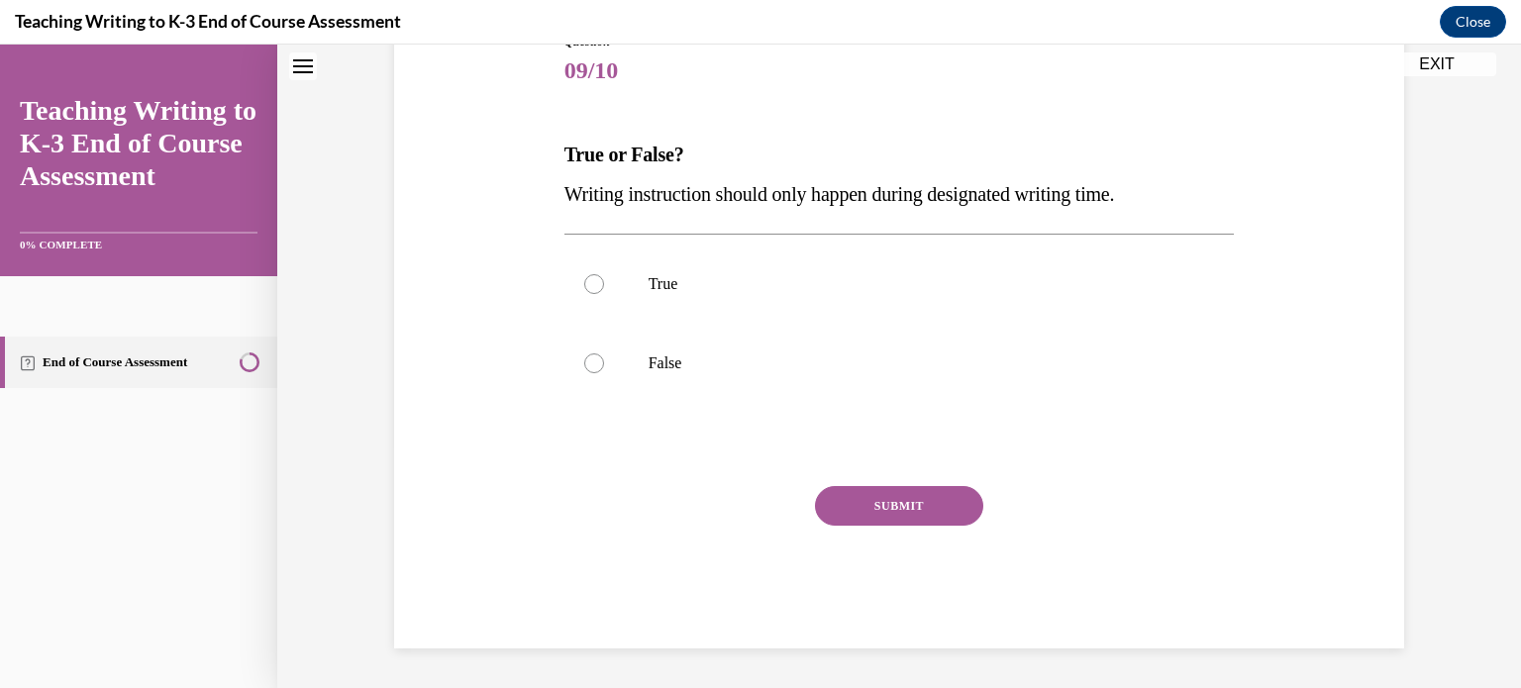
scroll to position [59, 0]
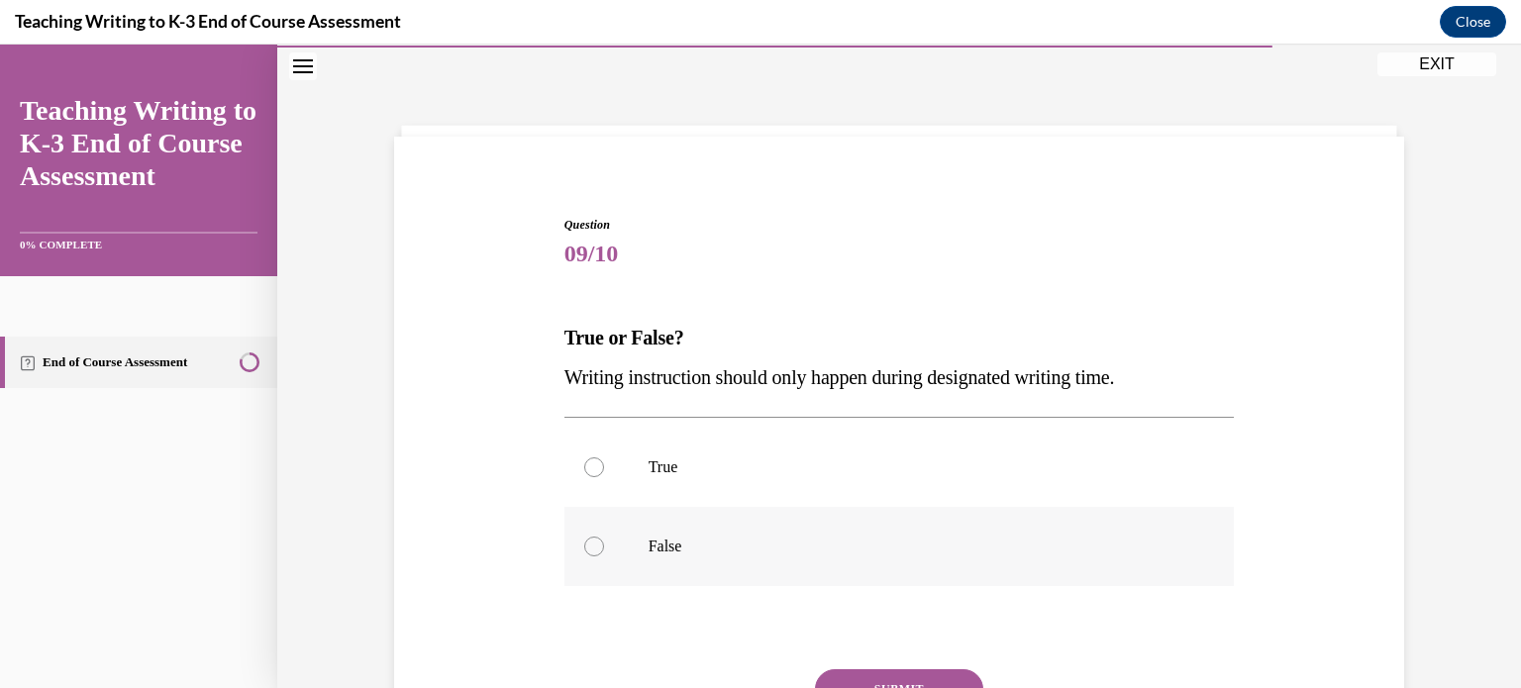
click at [622, 532] on label "False" at bounding box center [900, 546] width 671 height 79
click at [604, 537] on input "False" at bounding box center [594, 547] width 20 height 20
radio input "true"
click at [886, 677] on button "SUBMIT" at bounding box center [899, 690] width 168 height 40
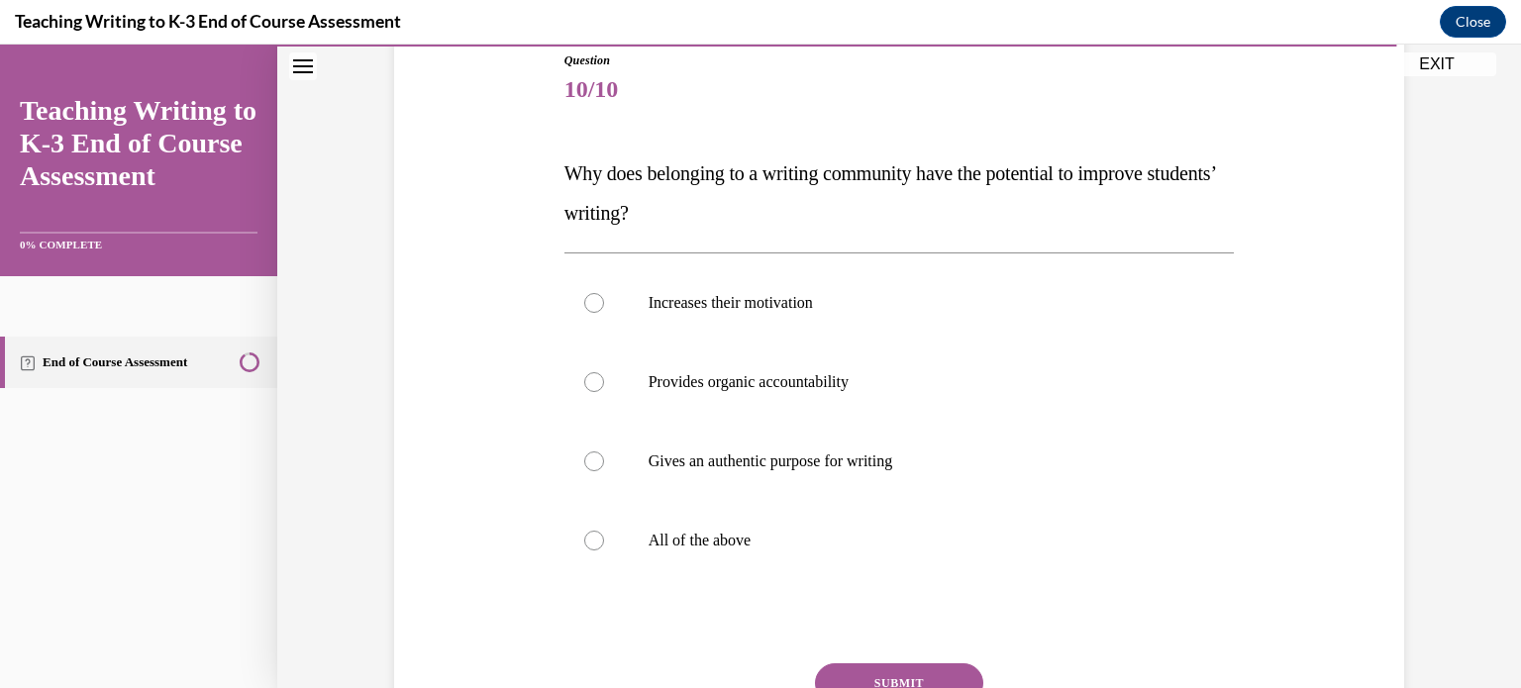
scroll to position [251, 0]
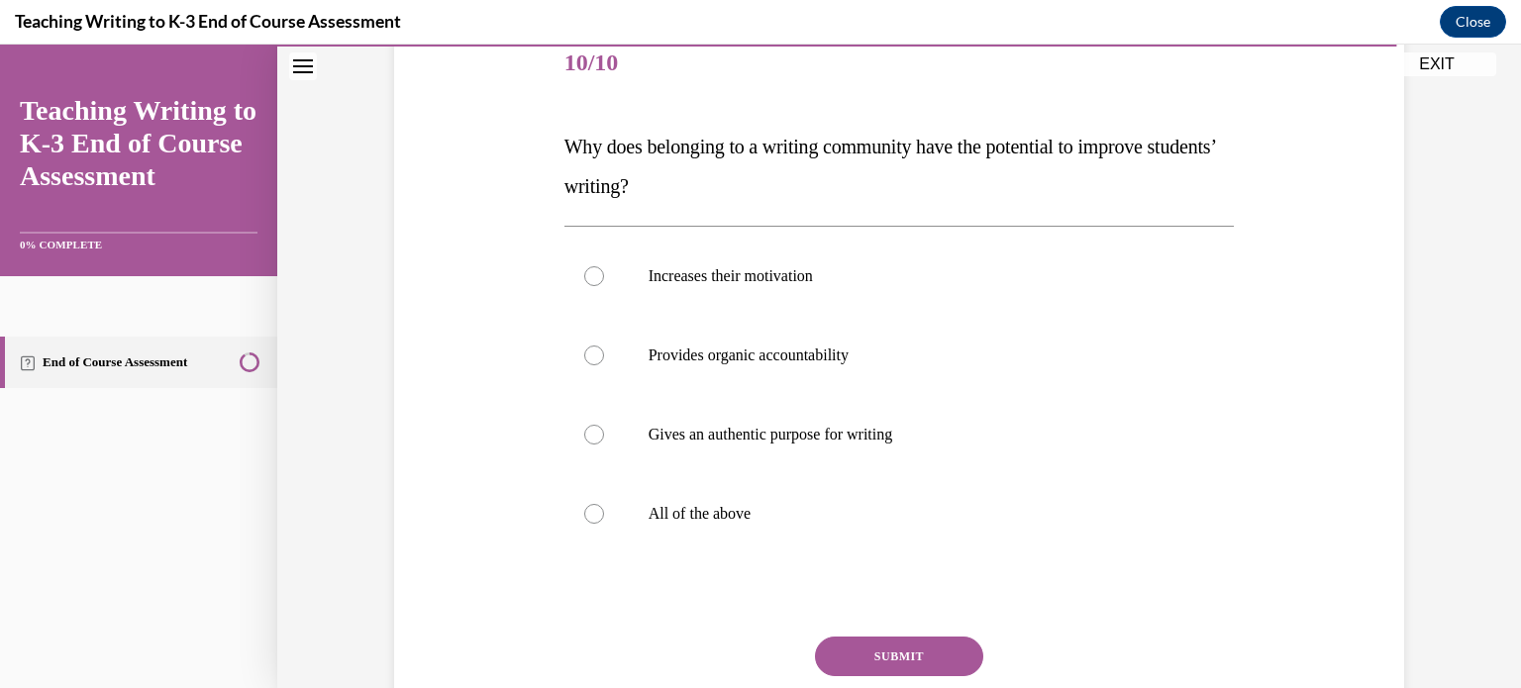
drag, startPoint x: 661, startPoint y: 505, endPoint x: 786, endPoint y: 613, distance: 165.8
click at [661, 506] on p "All of the above" at bounding box center [917, 514] width 537 height 20
click at [604, 506] on input "All of the above" at bounding box center [594, 514] width 20 height 20
radio input "true"
click at [869, 665] on button "SUBMIT" at bounding box center [899, 657] width 168 height 40
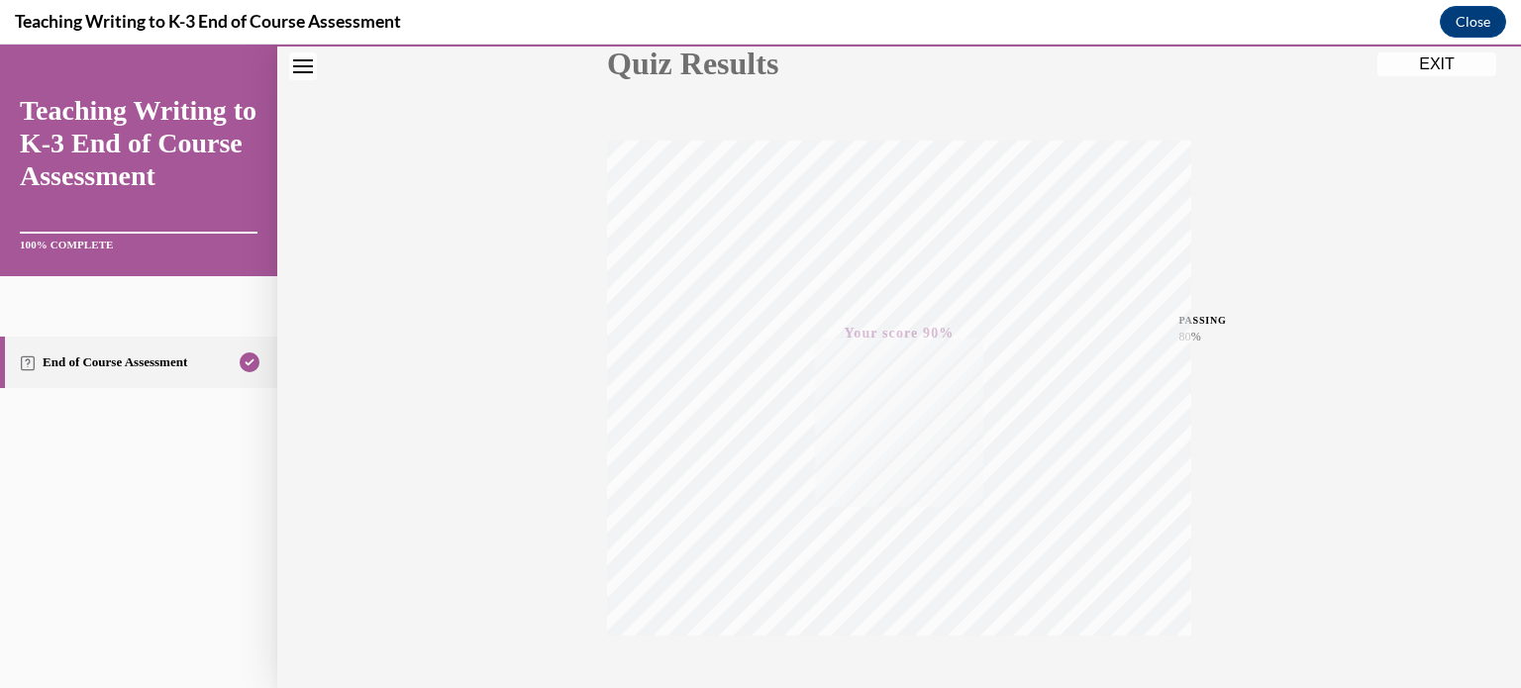
scroll to position [370, 0]
click at [1467, 15] on button "Close" at bounding box center [1473, 22] width 66 height 32
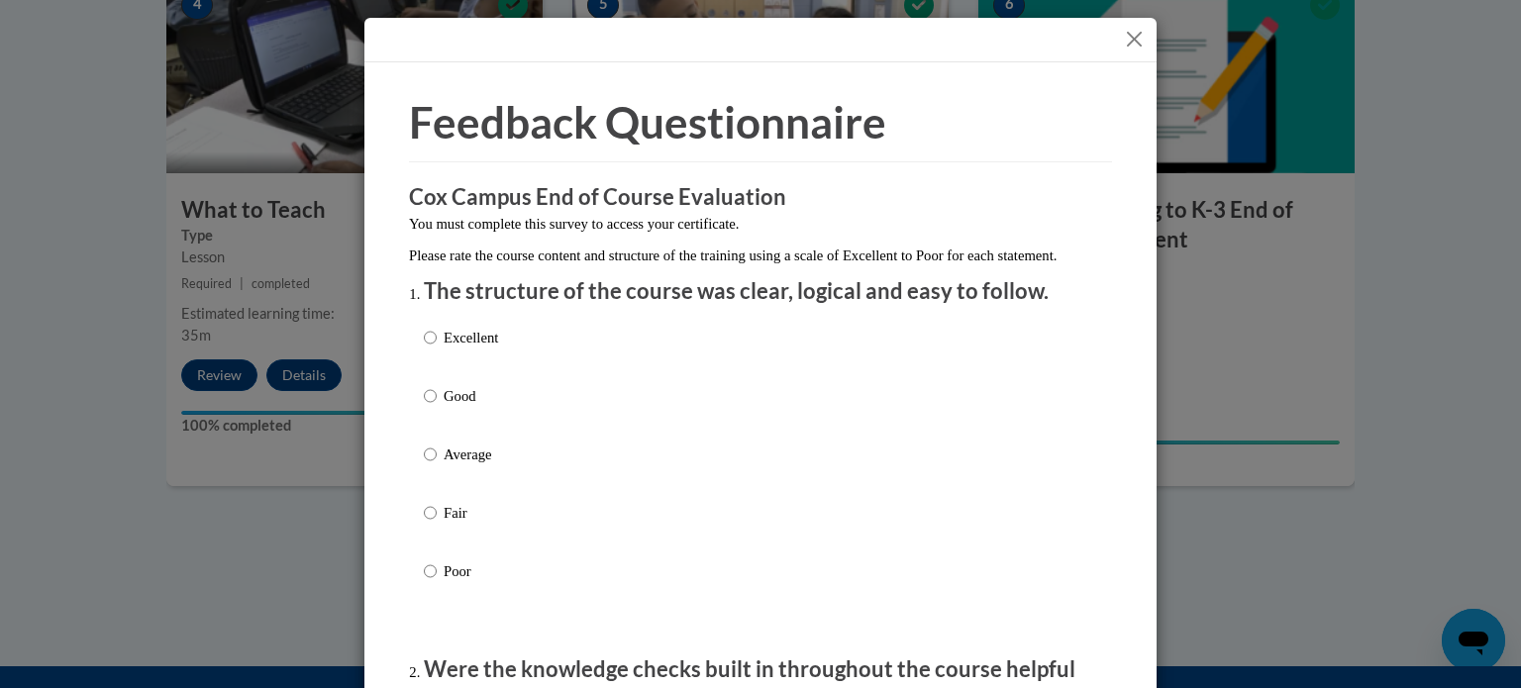
click at [427, 430] on label "Good" at bounding box center [461, 411] width 74 height 53
click at [427, 407] on input "Good" at bounding box center [430, 396] width 13 height 22
radio input "true"
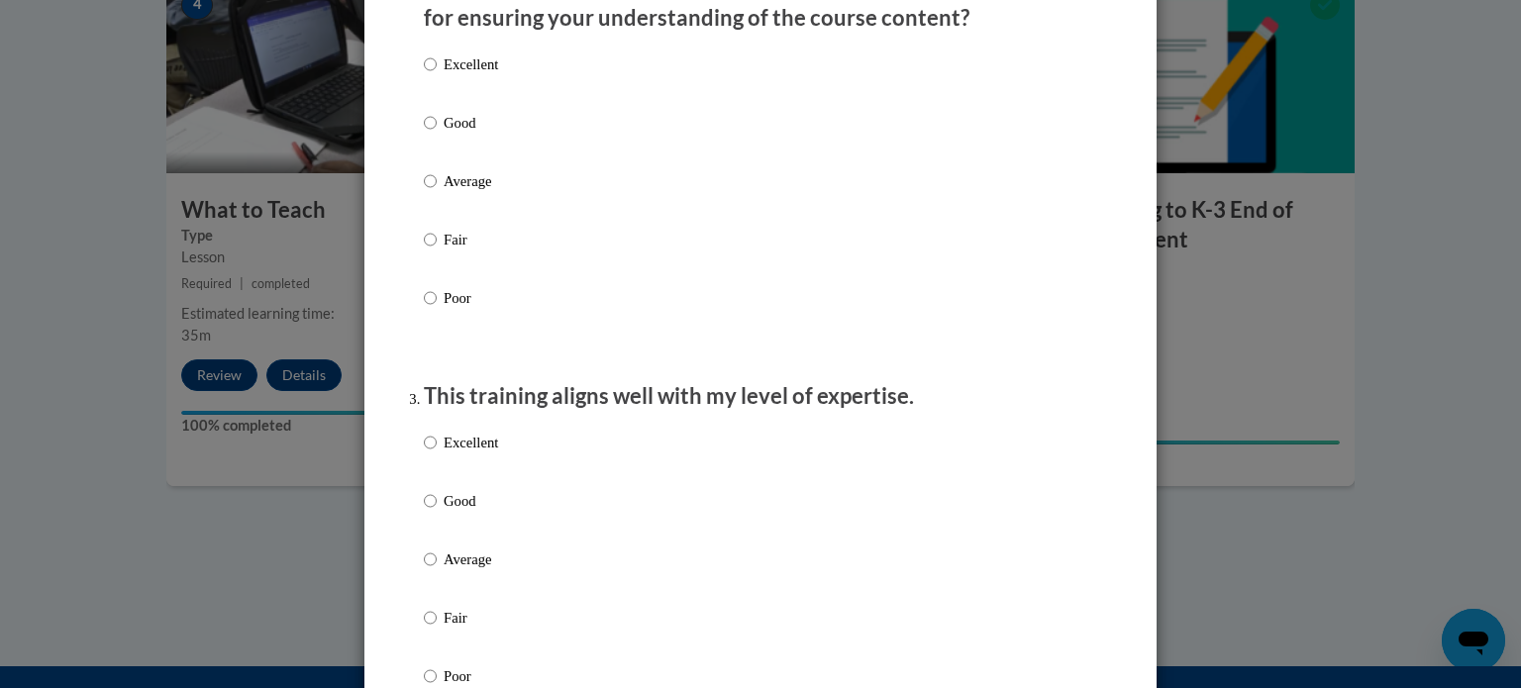
scroll to position [602, 0]
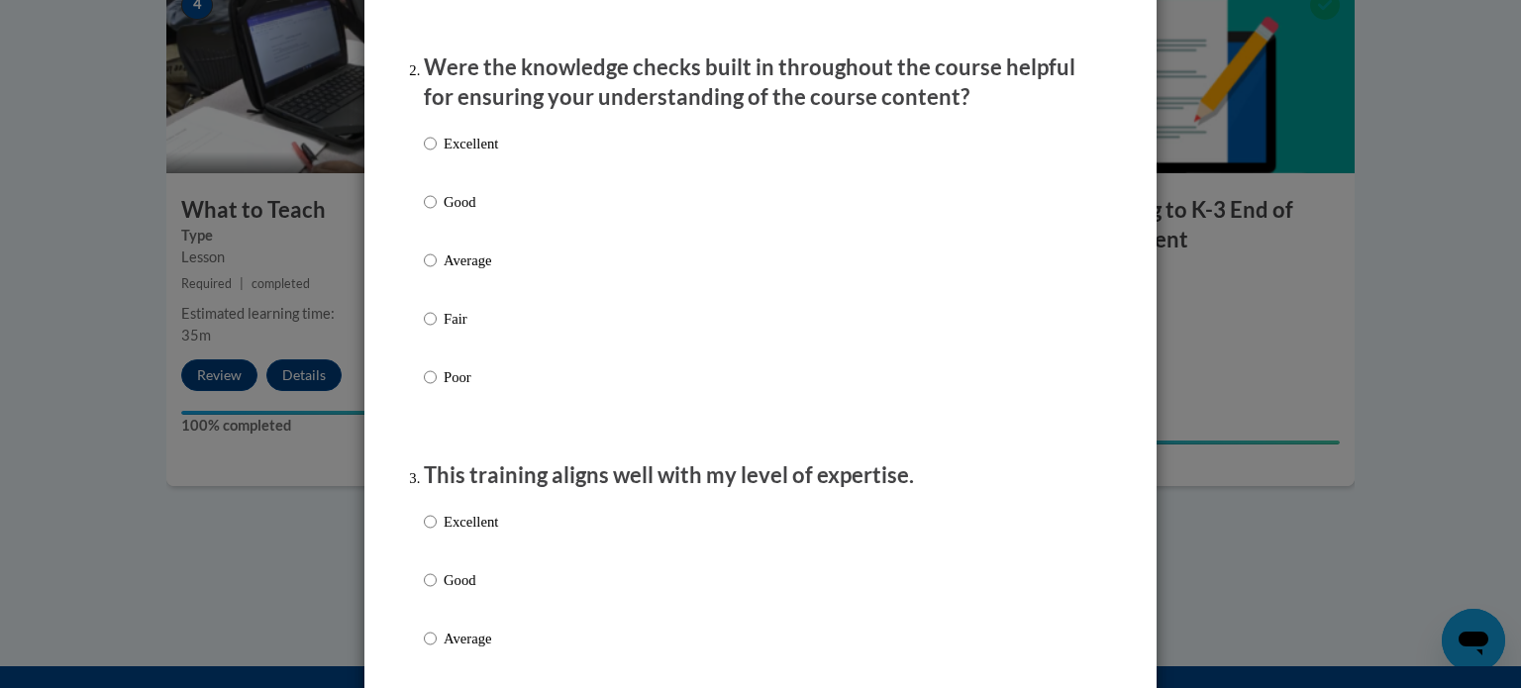
click at [434, 229] on label "Good" at bounding box center [461, 217] width 74 height 53
click at [434, 213] on input "Good" at bounding box center [430, 202] width 13 height 22
radio input "true"
click at [448, 587] on div "Excellent Good Average Fair Poor" at bounding box center [461, 654] width 74 height 307
click at [428, 591] on input "Good" at bounding box center [430, 581] width 13 height 22
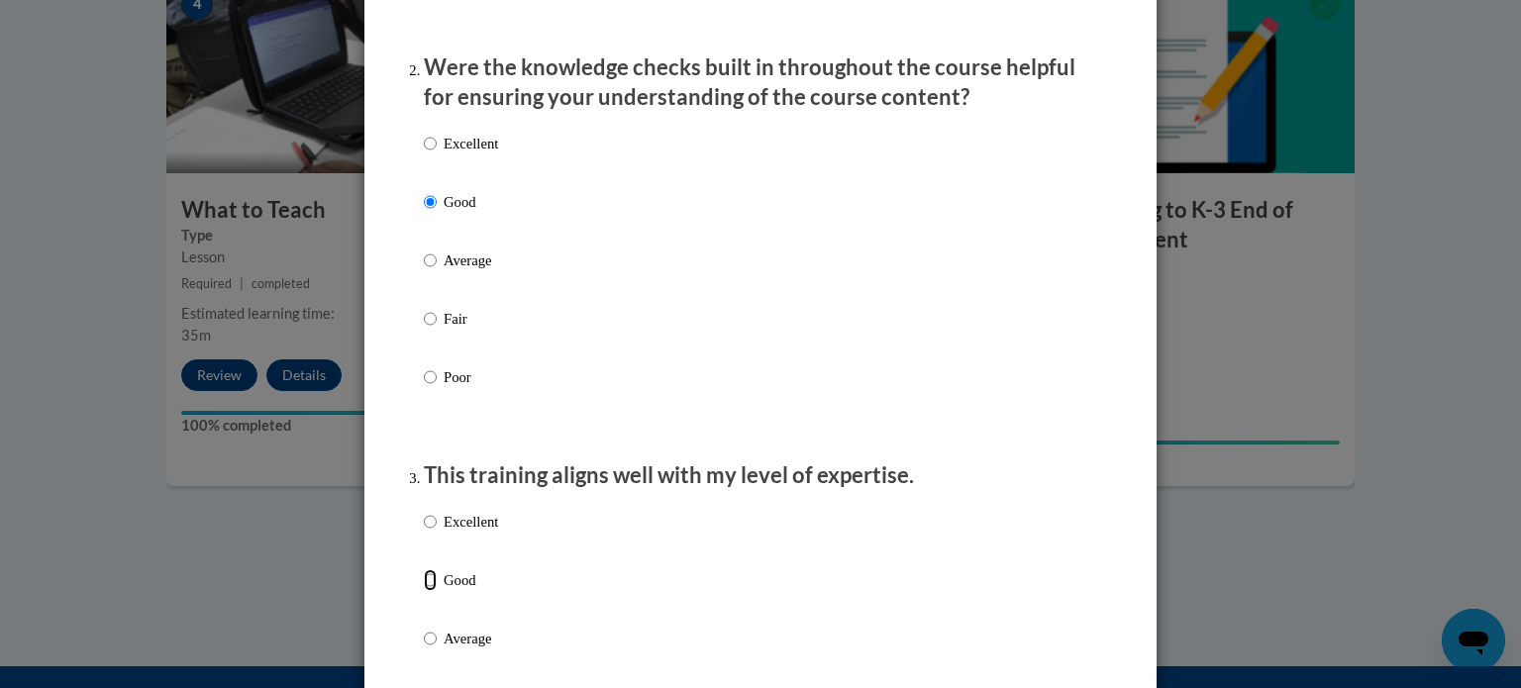
radio input "true"
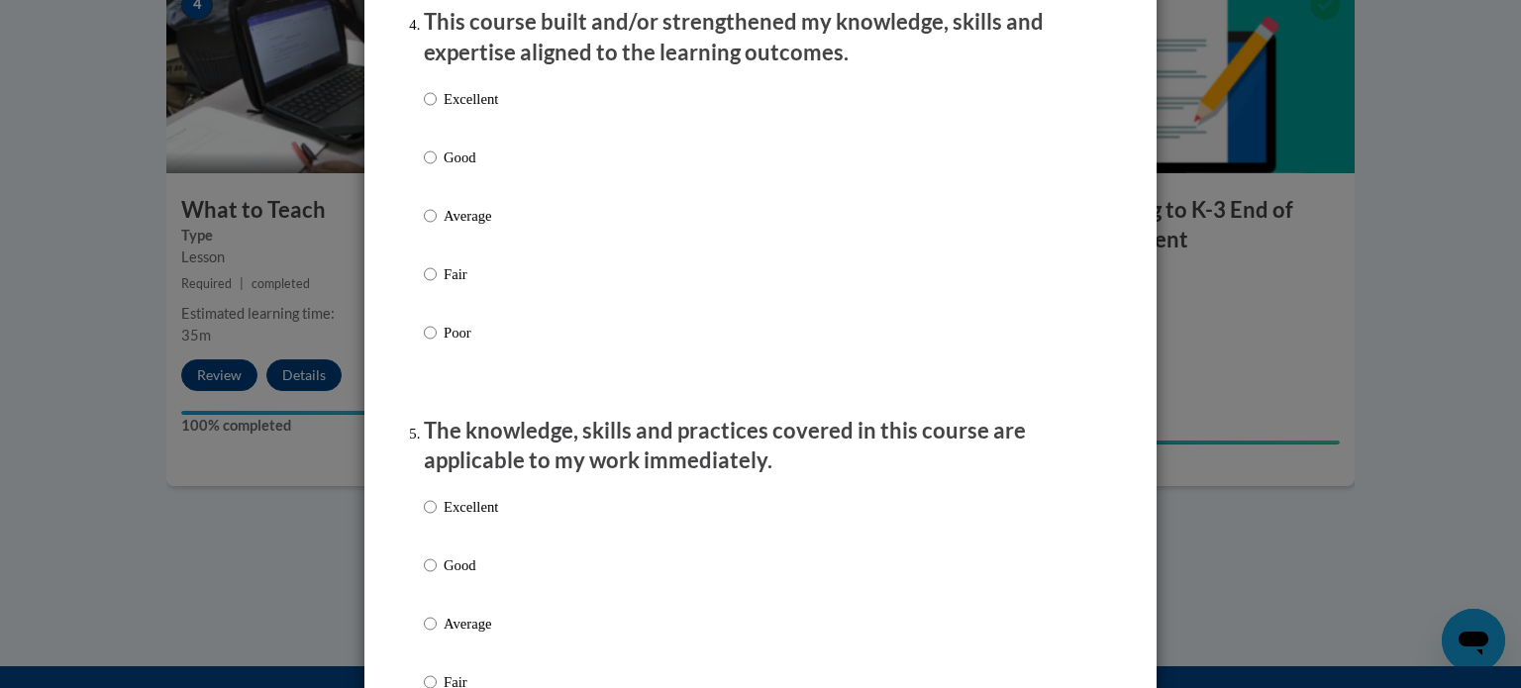
scroll to position [1460, 0]
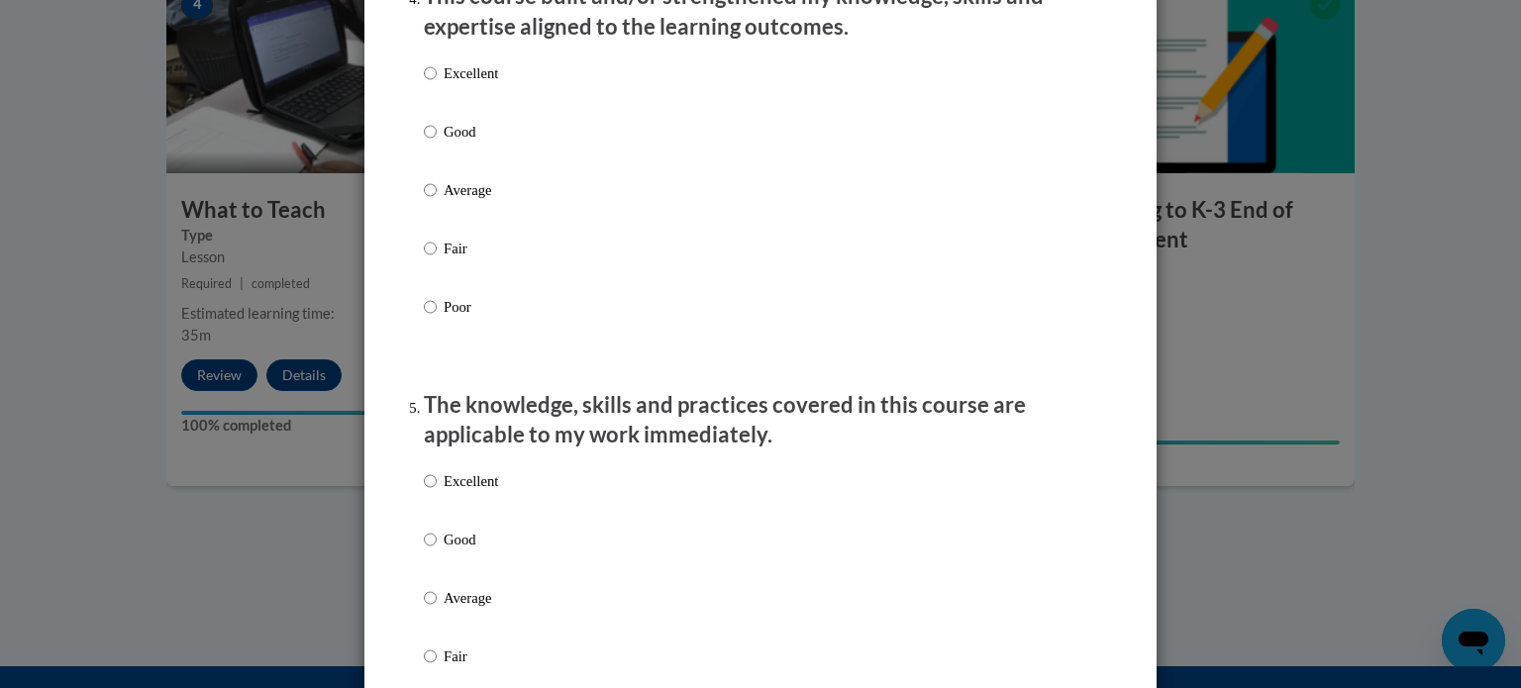
click at [448, 143] on p "Good" at bounding box center [471, 132] width 54 height 22
click at [437, 143] on input "Good" at bounding box center [430, 132] width 13 height 22
radio input "true"
click at [444, 551] on p "Good" at bounding box center [471, 540] width 54 height 22
click at [437, 551] on input "Good" at bounding box center [430, 540] width 13 height 22
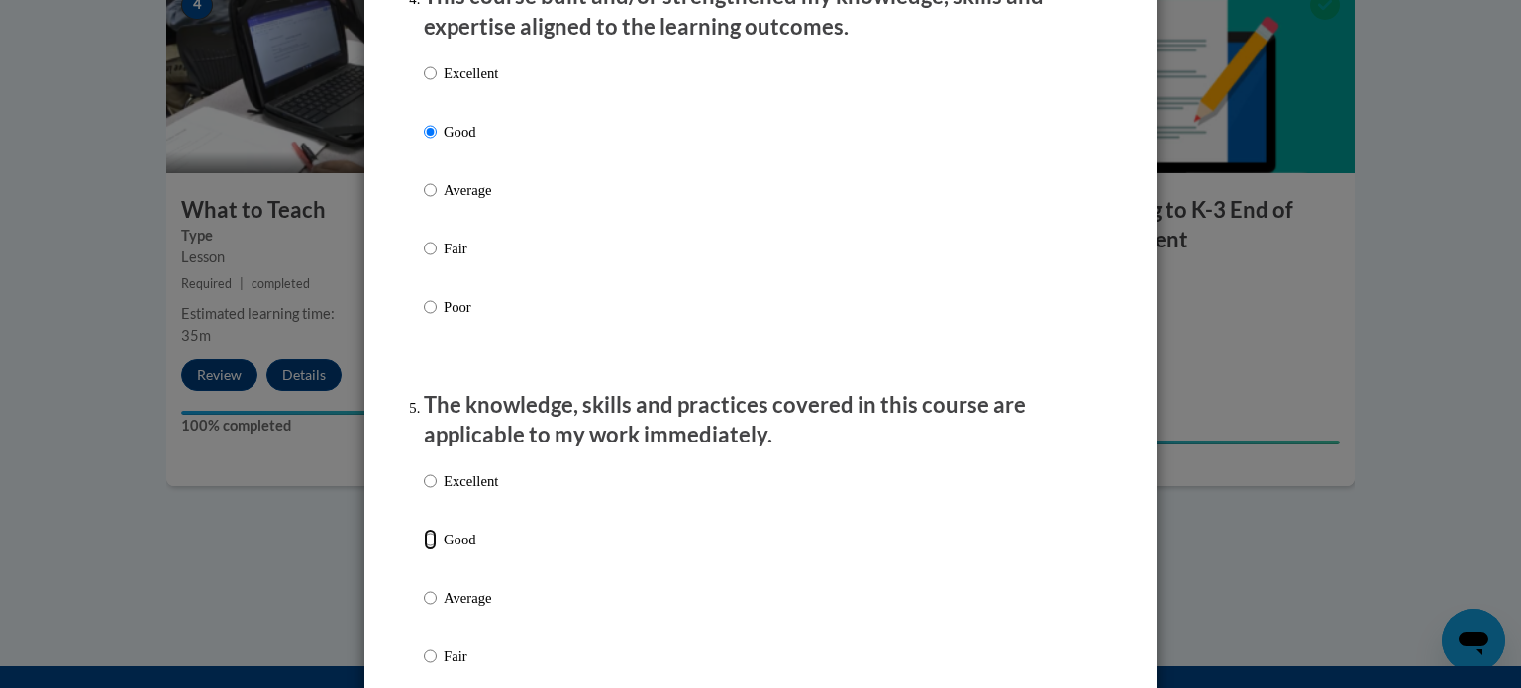
radio input "true"
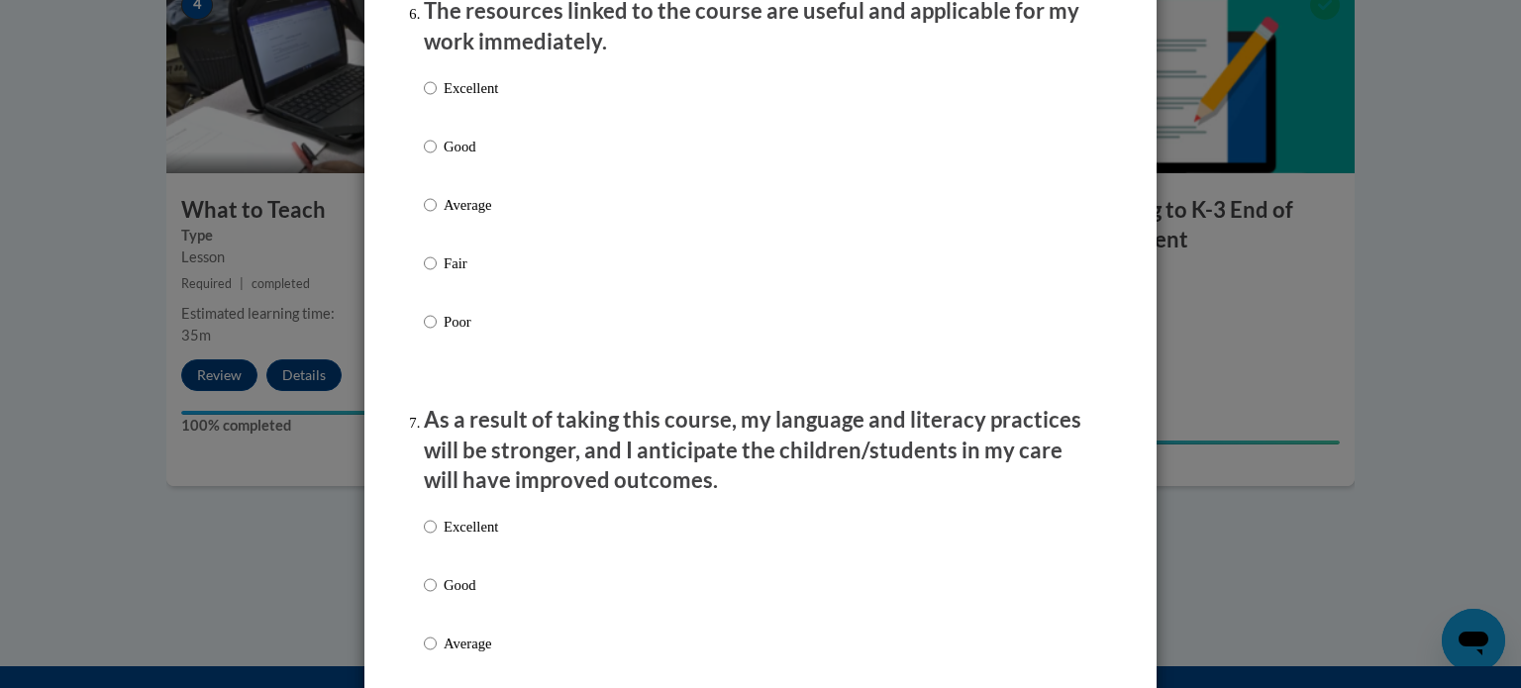
scroll to position [2293, 0]
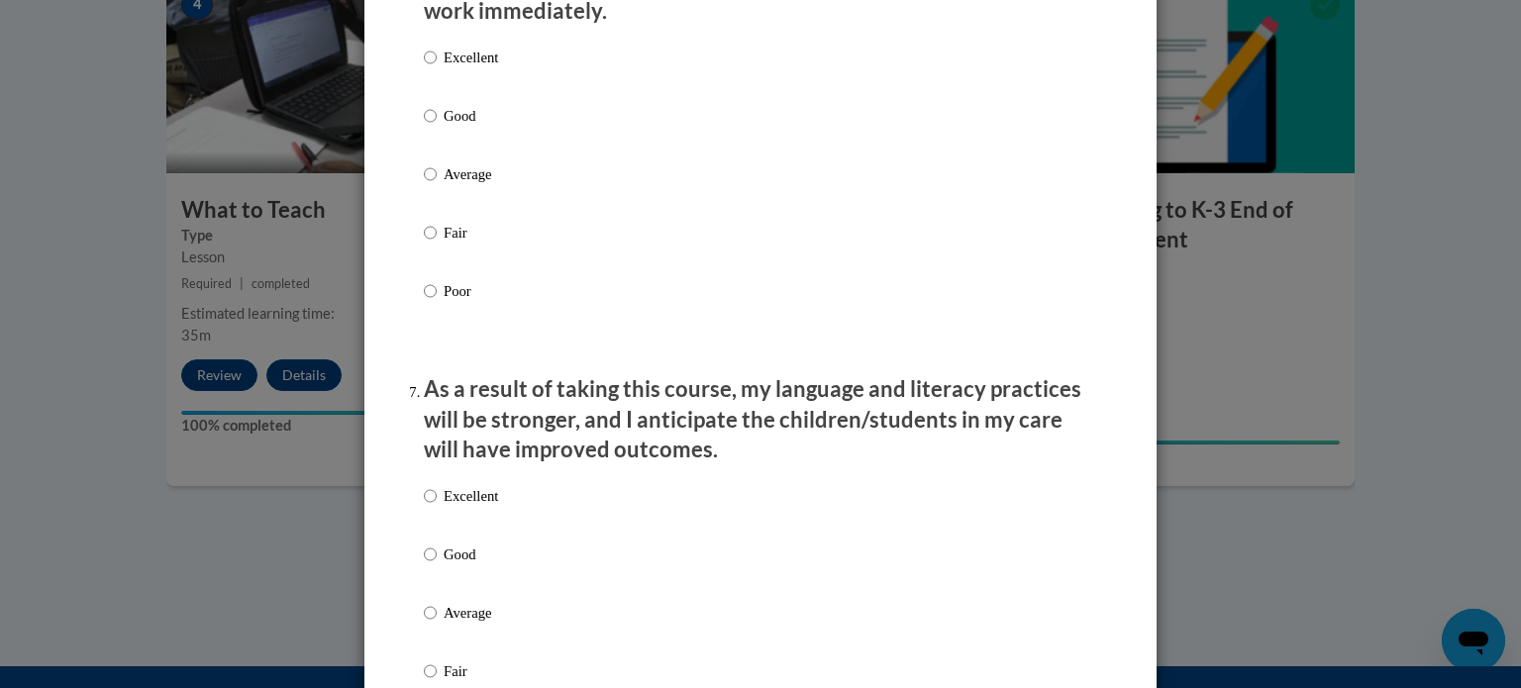
click at [458, 127] on p "Good" at bounding box center [471, 116] width 54 height 22
click at [437, 127] on input "Good" at bounding box center [430, 116] width 13 height 22
radio input "true"
click at [453, 566] on p "Good" at bounding box center [471, 555] width 54 height 22
click at [437, 566] on input "Good" at bounding box center [430, 555] width 13 height 22
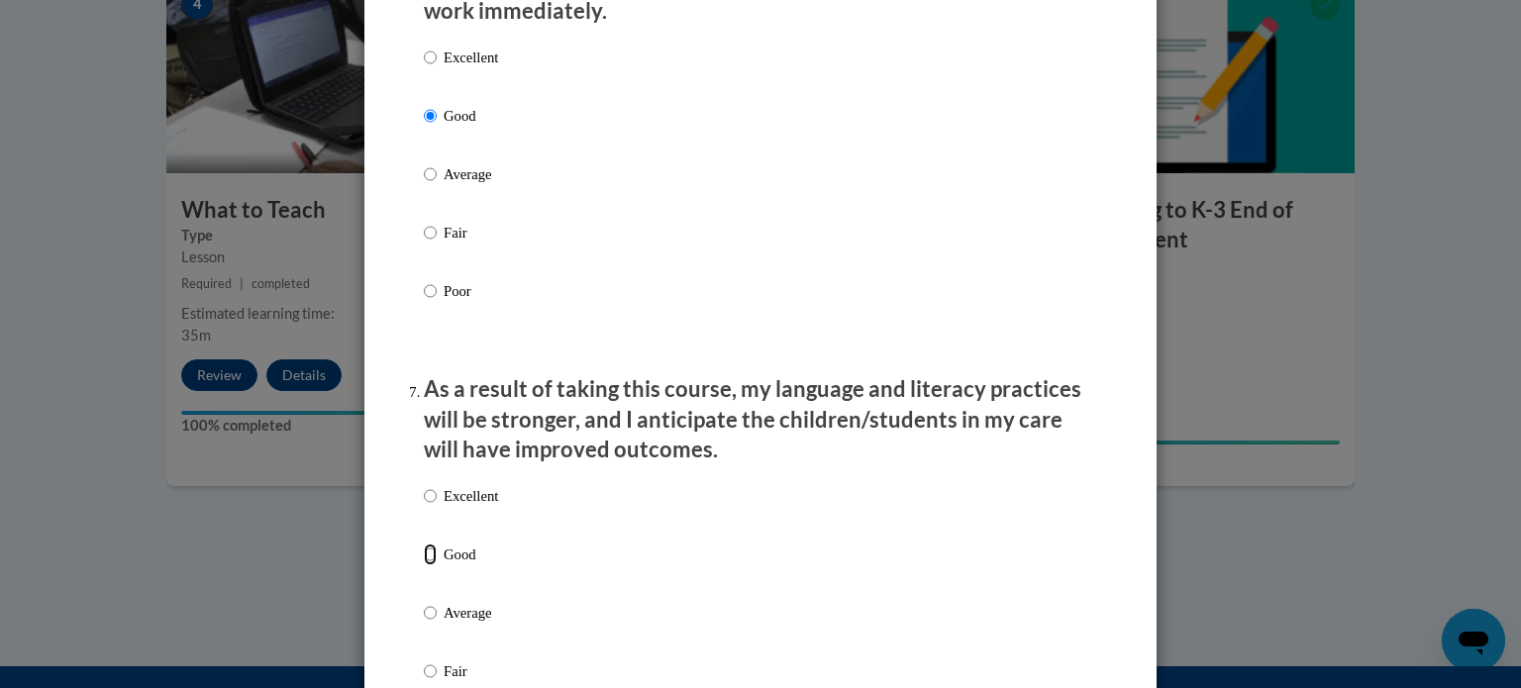
radio input "true"
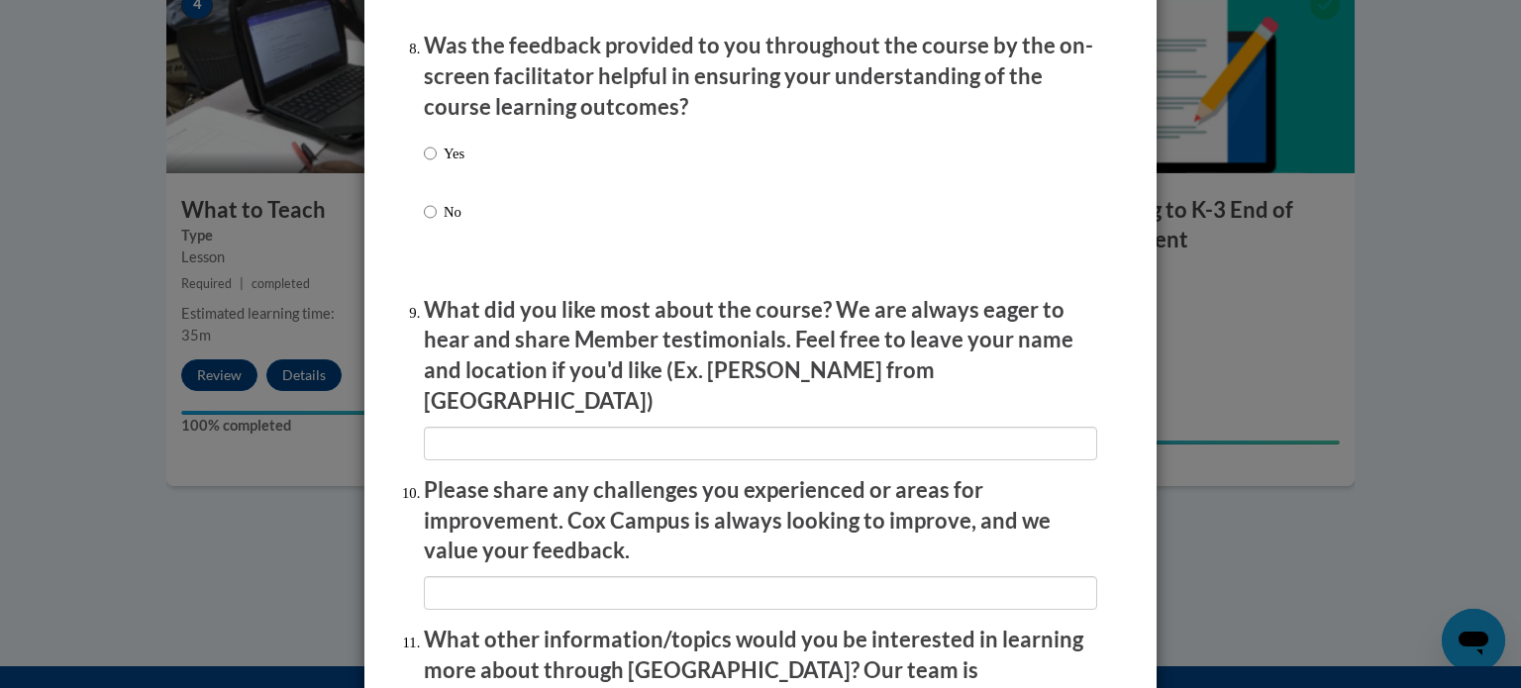
scroll to position [3031, 0]
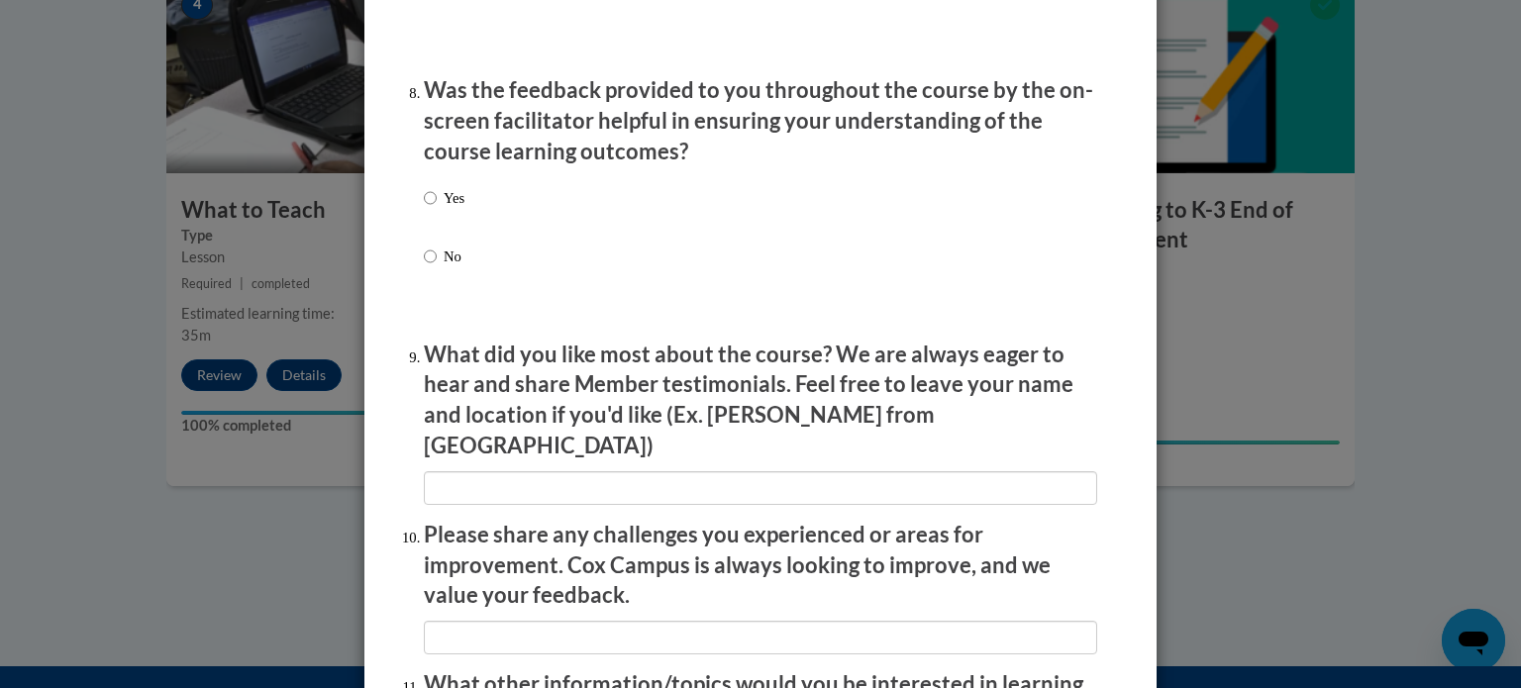
click at [456, 209] on p "Yes" at bounding box center [454, 198] width 21 height 22
click at [437, 209] on input "Yes" at bounding box center [430, 198] width 13 height 22
radio input "true"
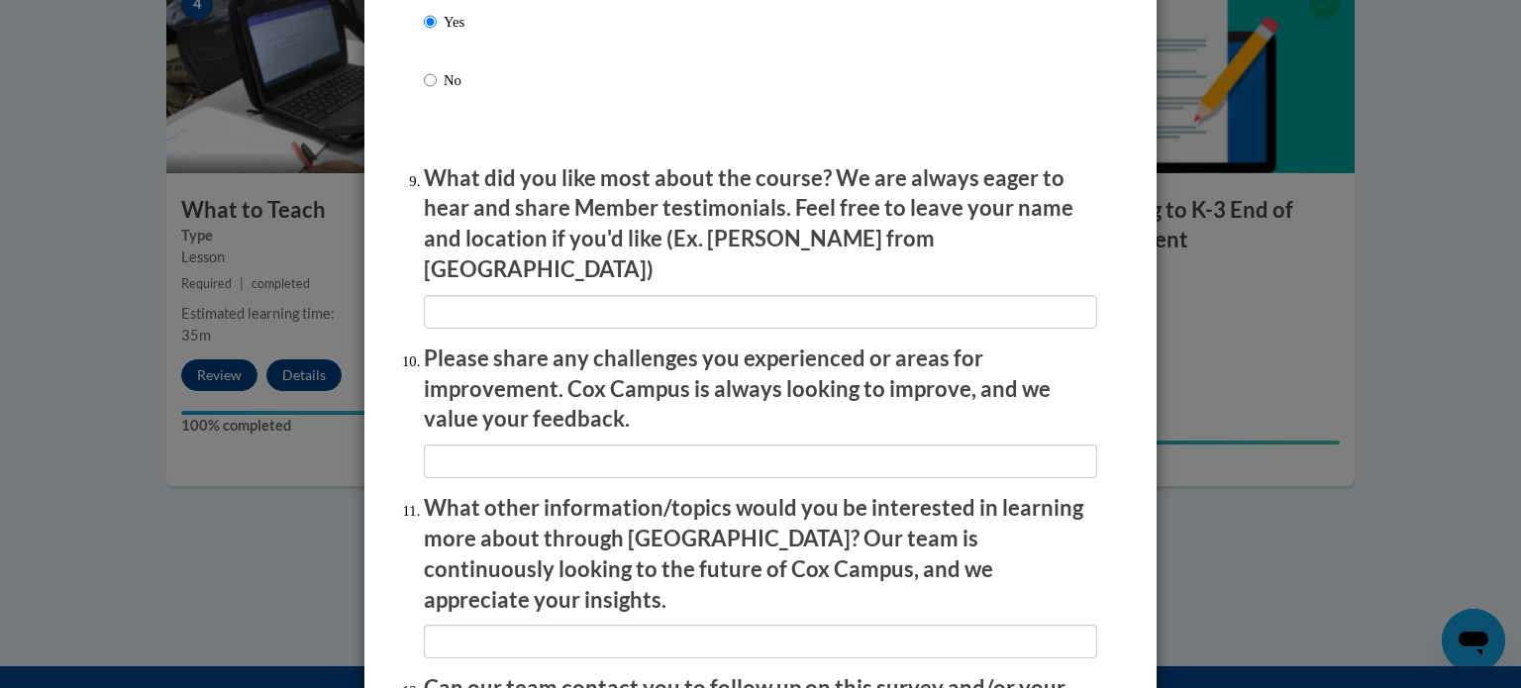
scroll to position [3436, 0]
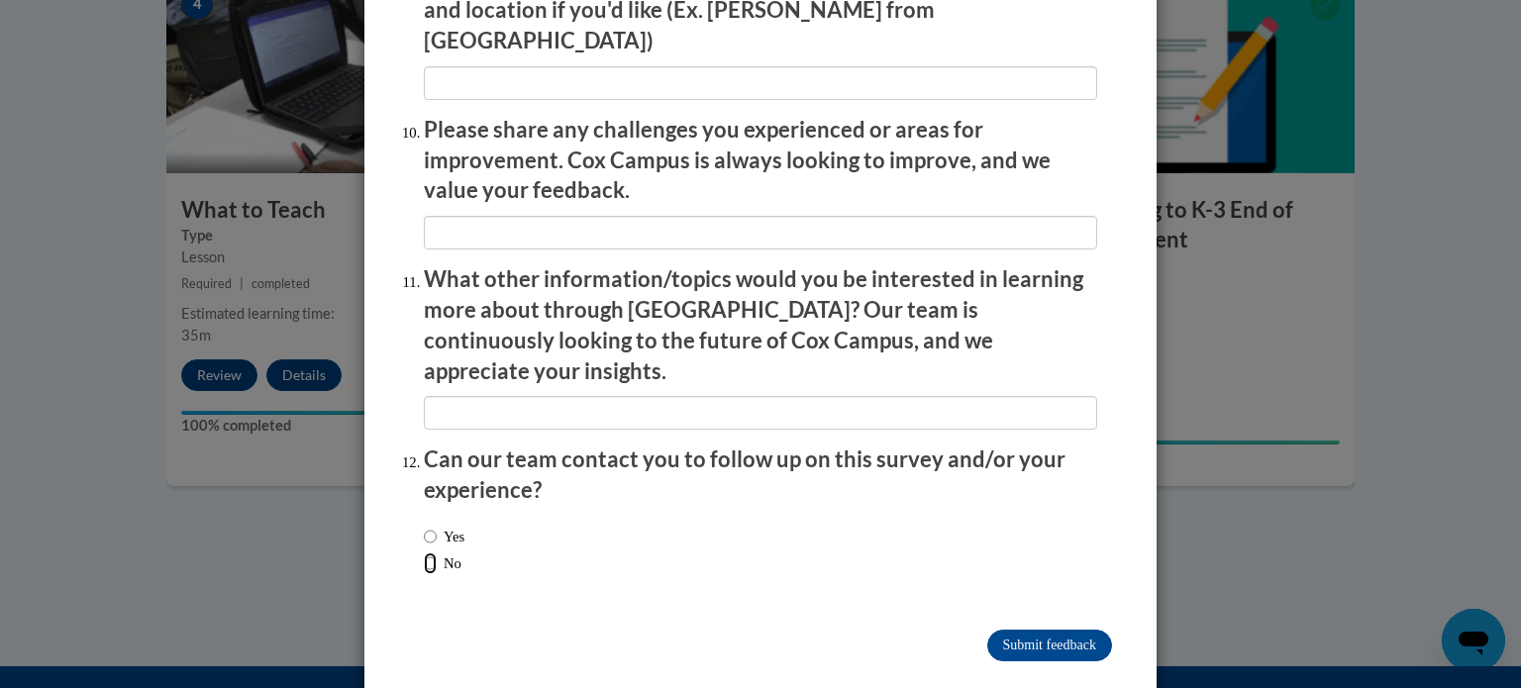
click at [424, 553] on input "No" at bounding box center [430, 564] width 13 height 22
radio input "true"
click at [1048, 630] on input "Submit feedback" at bounding box center [1049, 646] width 125 height 32
